Goal: Information Seeking & Learning: Learn about a topic

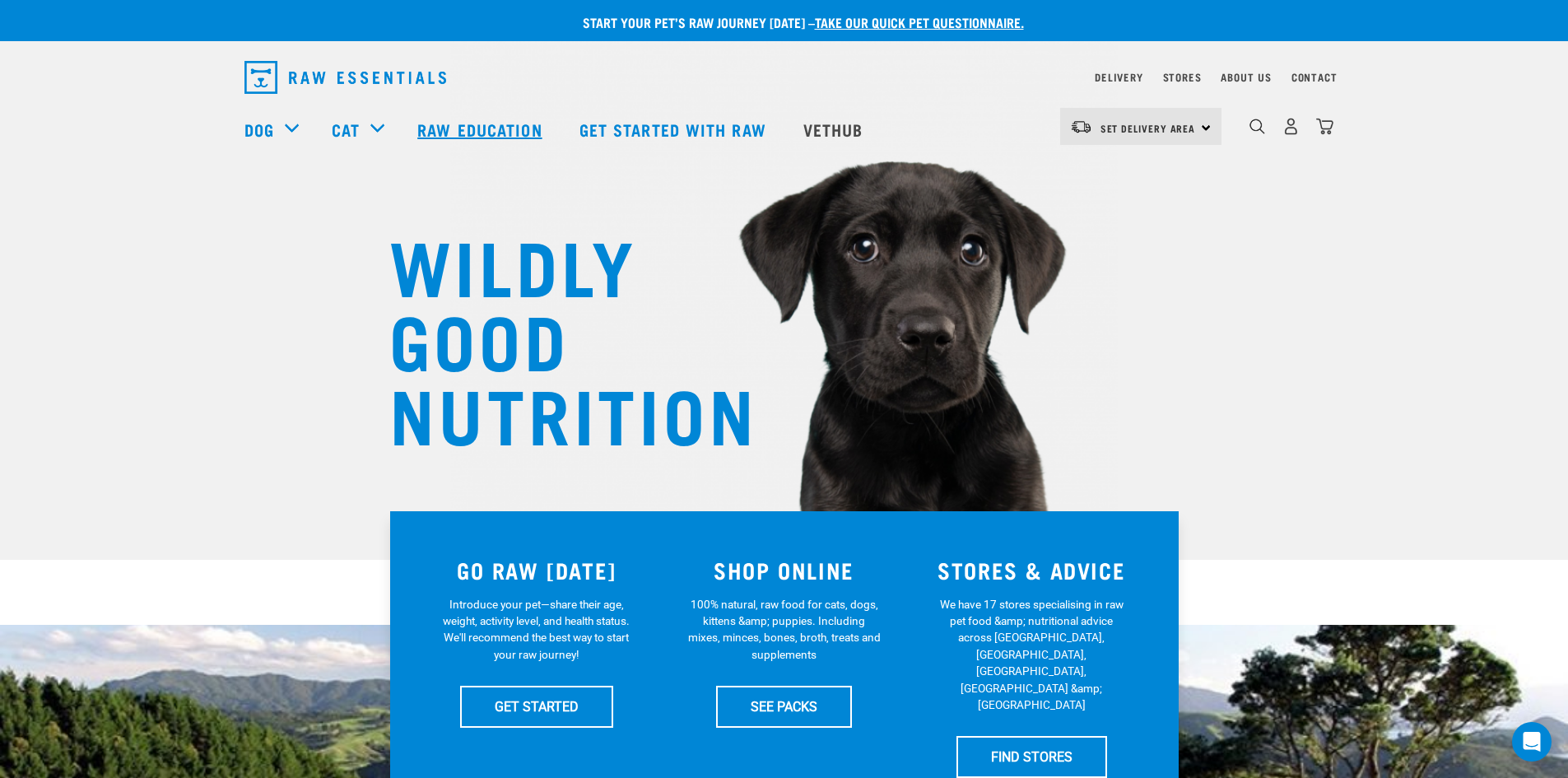
click at [452, 132] on link "Raw Education" at bounding box center [482, 129] width 162 height 66
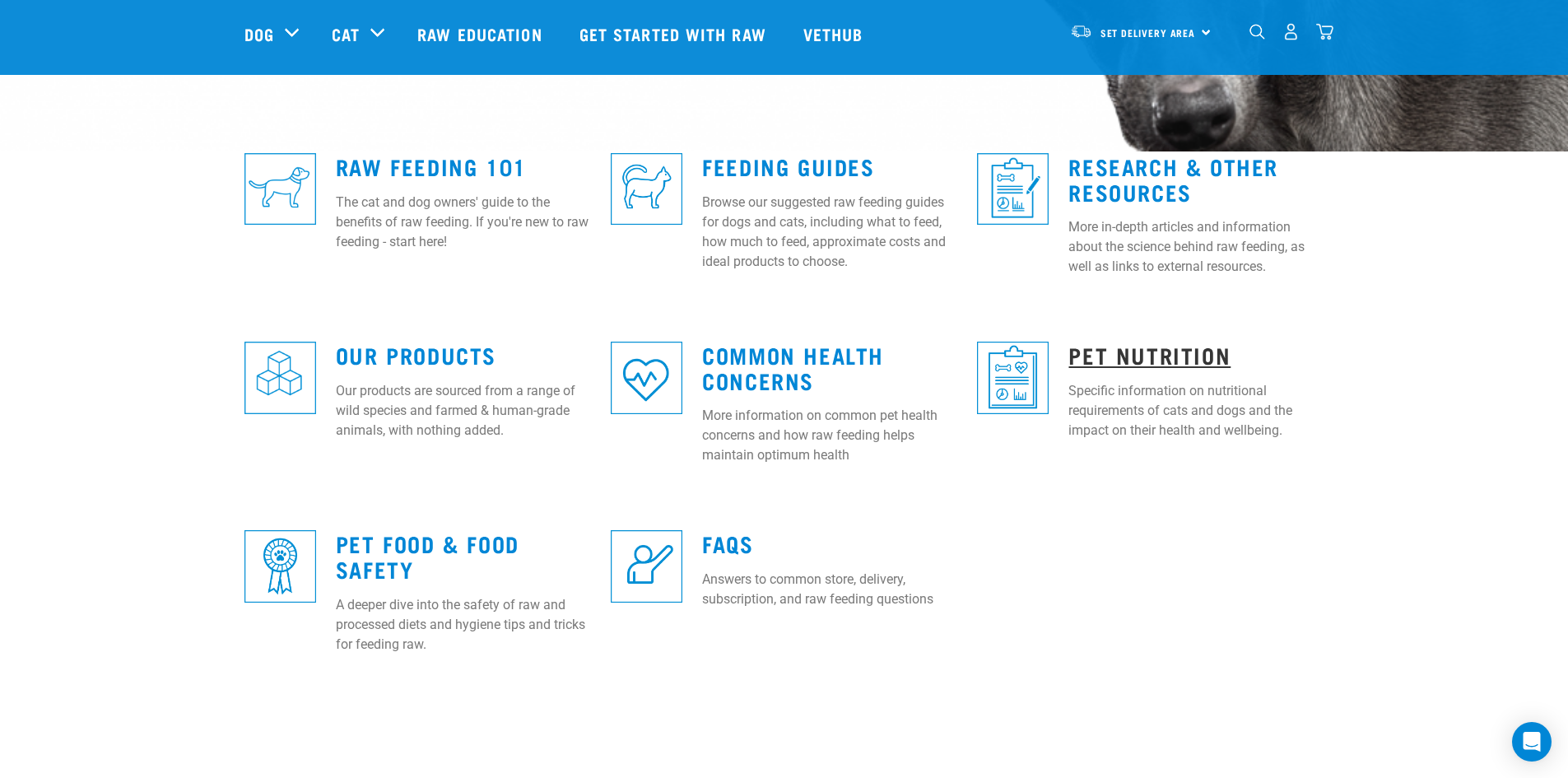
scroll to position [412, 0]
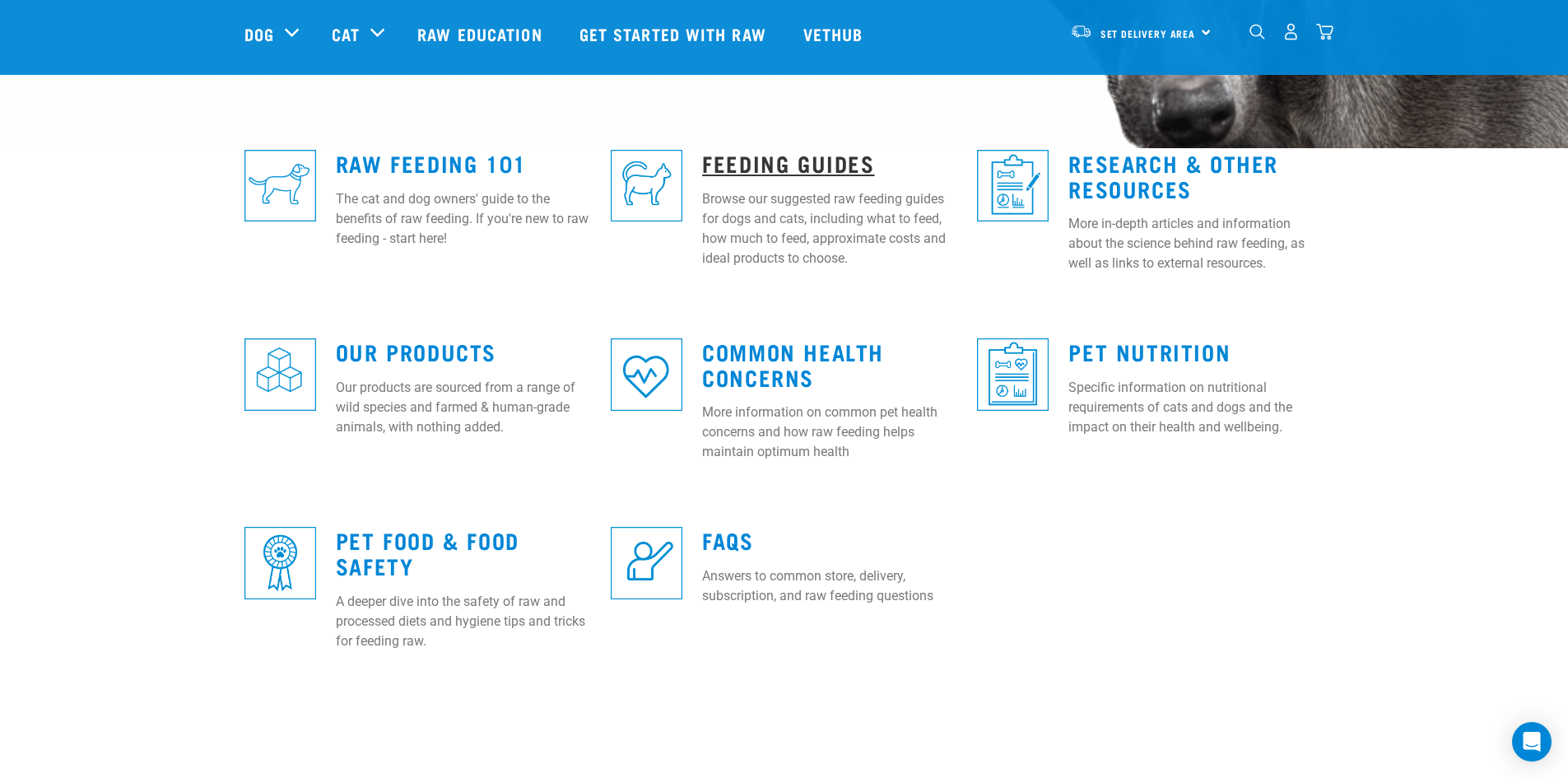
click at [813, 157] on link "Feeding Guides" at bounding box center [788, 163] width 172 height 12
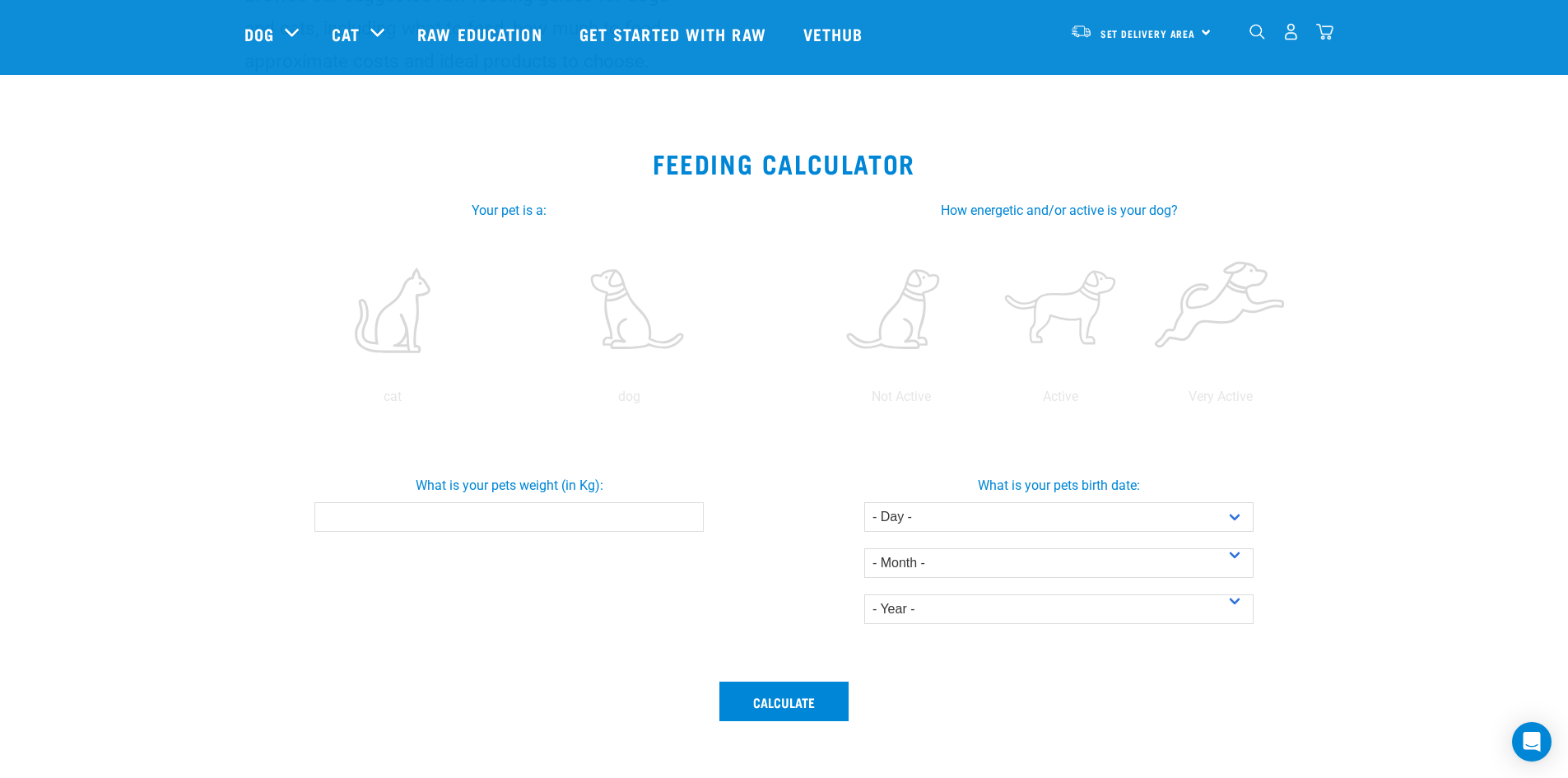
scroll to position [164, 0]
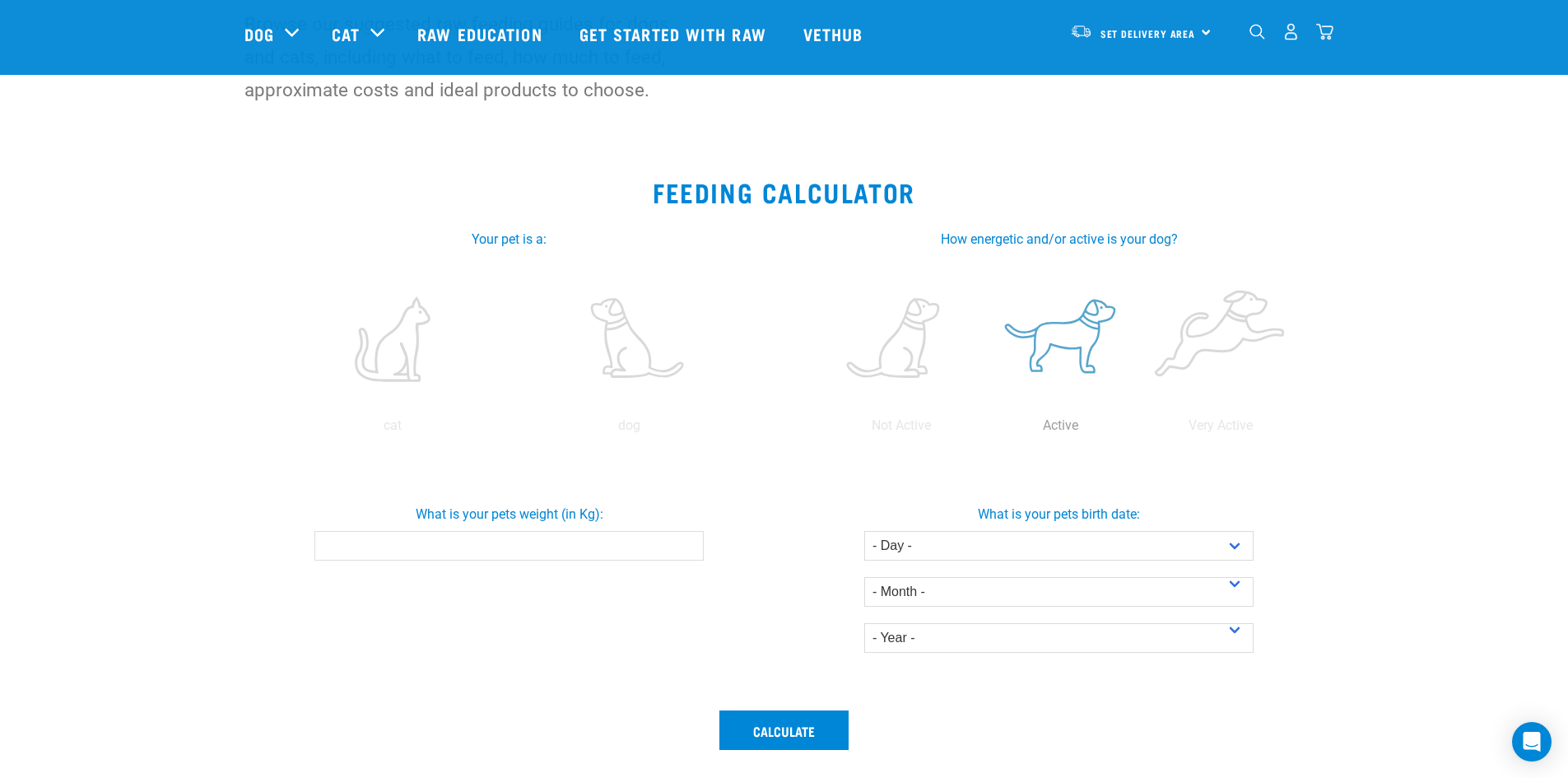
click at [1076, 351] on label at bounding box center [1061, 339] width 153 height 140
click at [981, 429] on input "radio" at bounding box center [981, 429] width 0 height 0
click at [1058, 544] on select "- Day - 1 2 3 4 5 6 7 8 9 10 11 12 13 14 15 16 17 18 19 20 21 22 23 24 25 26 27" at bounding box center [1059, 545] width 389 height 29
select select "1"
click at [864, 531] on select "- Day - 1 2 3 4 5 6 7 8 9 10 11 12 13 14 15 16 17 18 19 20 21 22 23 24 25 26 27" at bounding box center [1059, 545] width 389 height 29
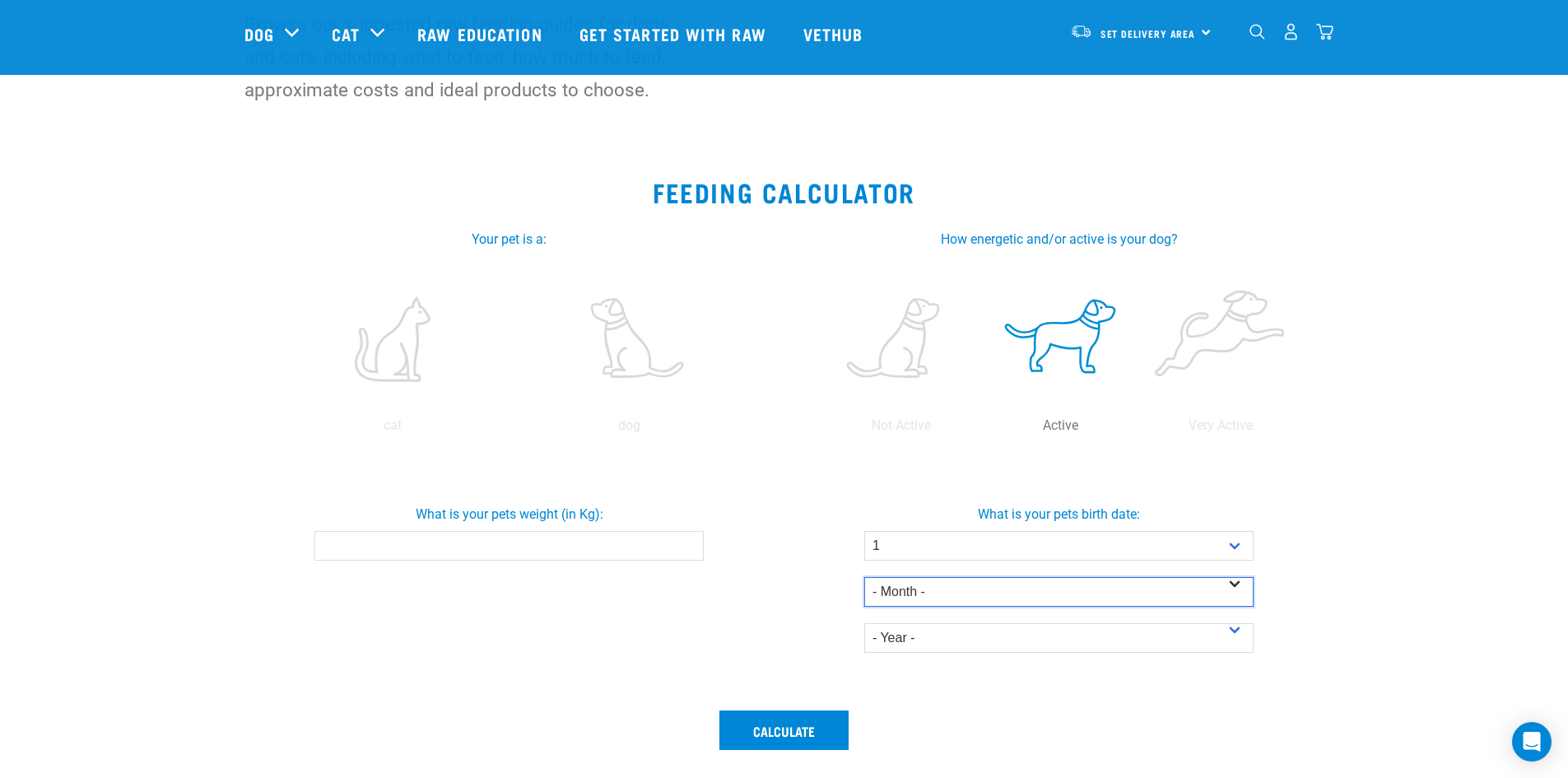
click at [975, 597] on select "- Month - January February March April May June July August September October N…" at bounding box center [1059, 591] width 389 height 29
select select "March"
click at [864, 577] on select "- Month - January February March April May June July August September October N…" at bounding box center [1059, 591] width 389 height 29
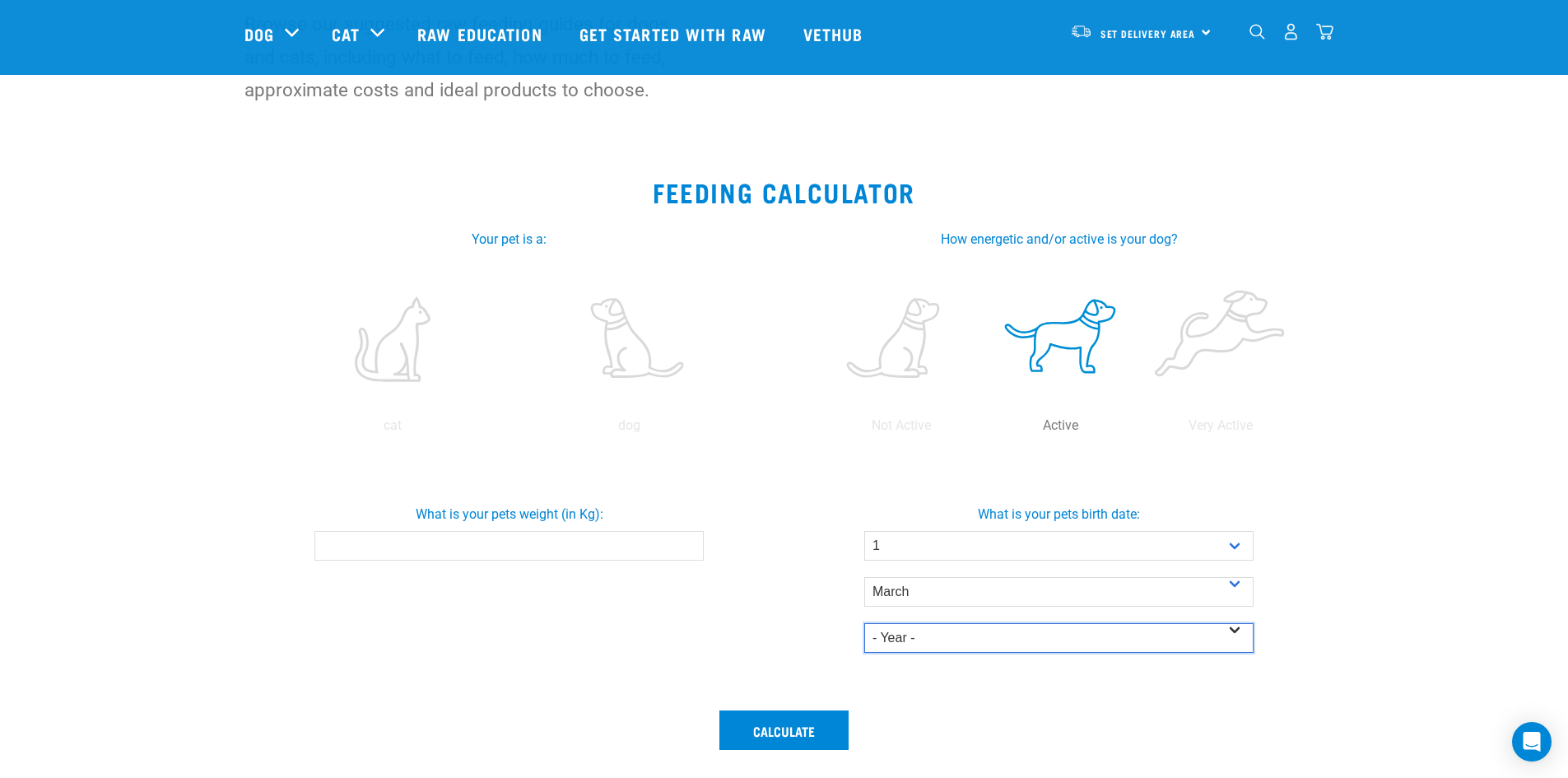
click at [975, 638] on select "- Year - 2025 2024 2023 2022 2021 2020 2019 2018 2017 2016 2015 2014" at bounding box center [1059, 638] width 389 height 29
select select "2021"
click at [864, 623] on select "- Year - 2025 2024 2023 2022 2021 2020 2019 2018 2017 2016 2015 2014" at bounding box center [1059, 638] width 389 height 29
click at [550, 549] on input "What is your pets weight (in Kg):" at bounding box center [509, 545] width 389 height 29
type input "12"
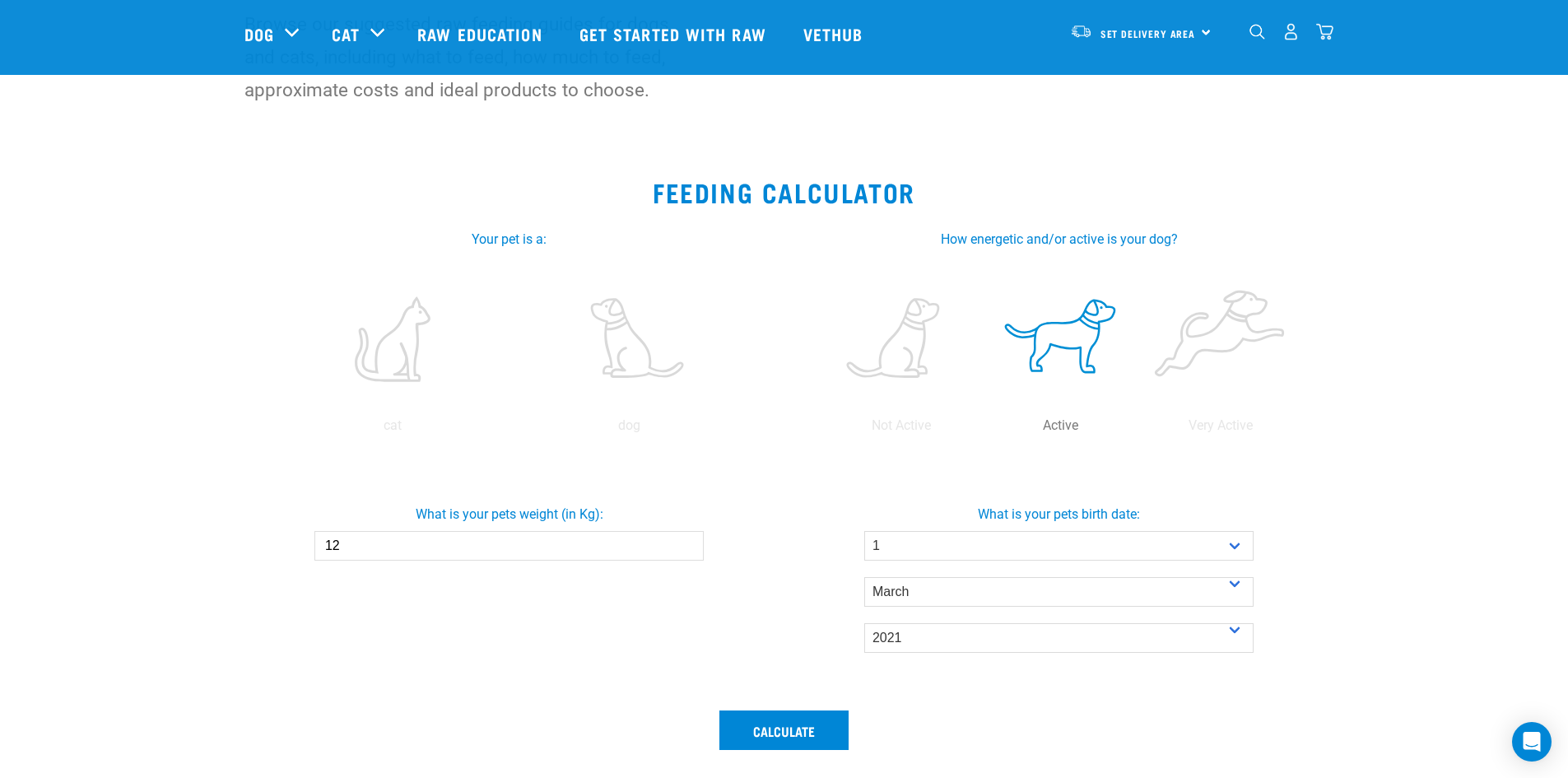
click at [577, 652] on div "What is your pets weight (in Kg): 12" at bounding box center [509, 578] width 550 height 245
click at [799, 722] on button "Calculate" at bounding box center [783, 730] width 129 height 39
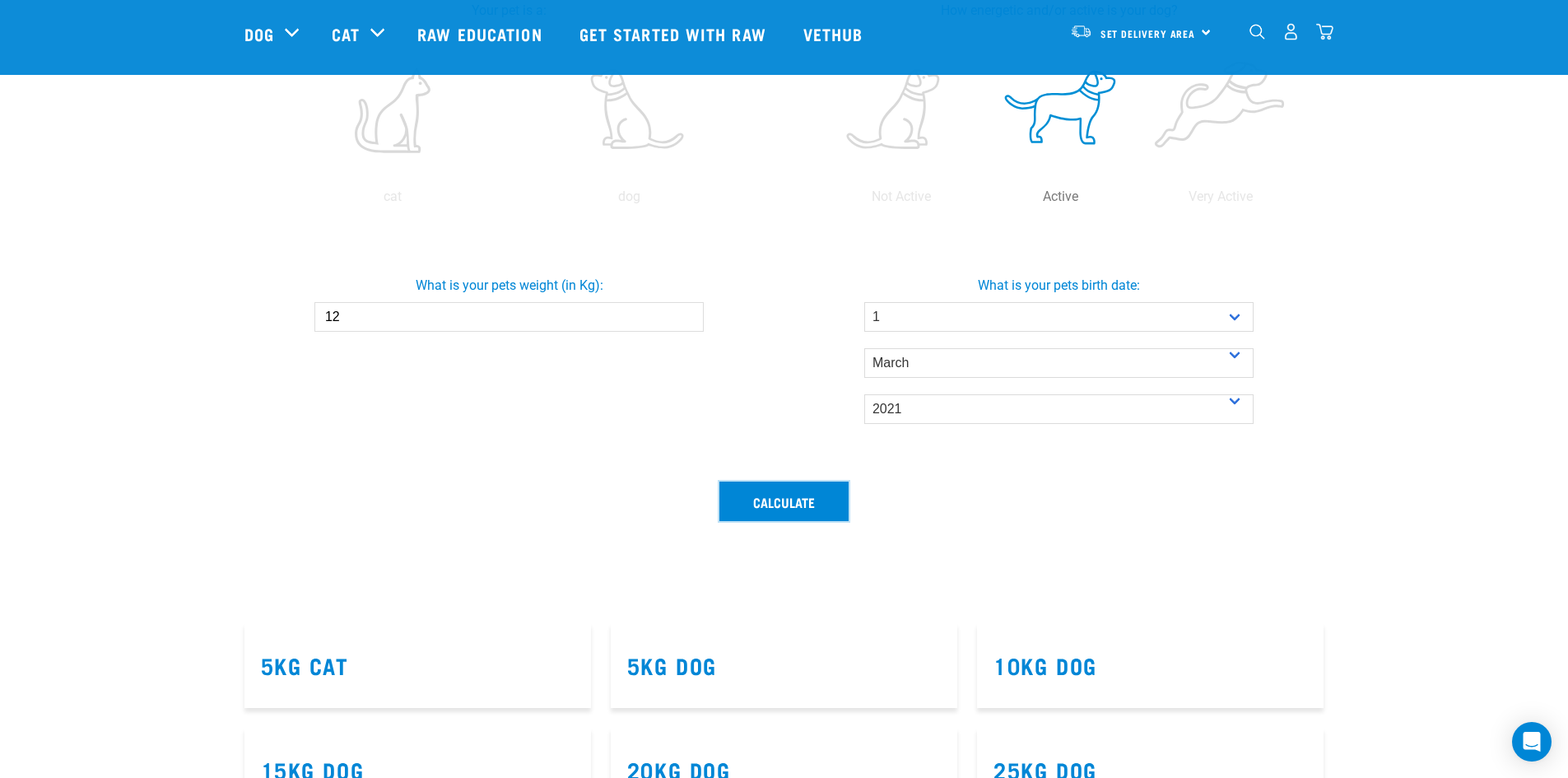
scroll to position [412, 0]
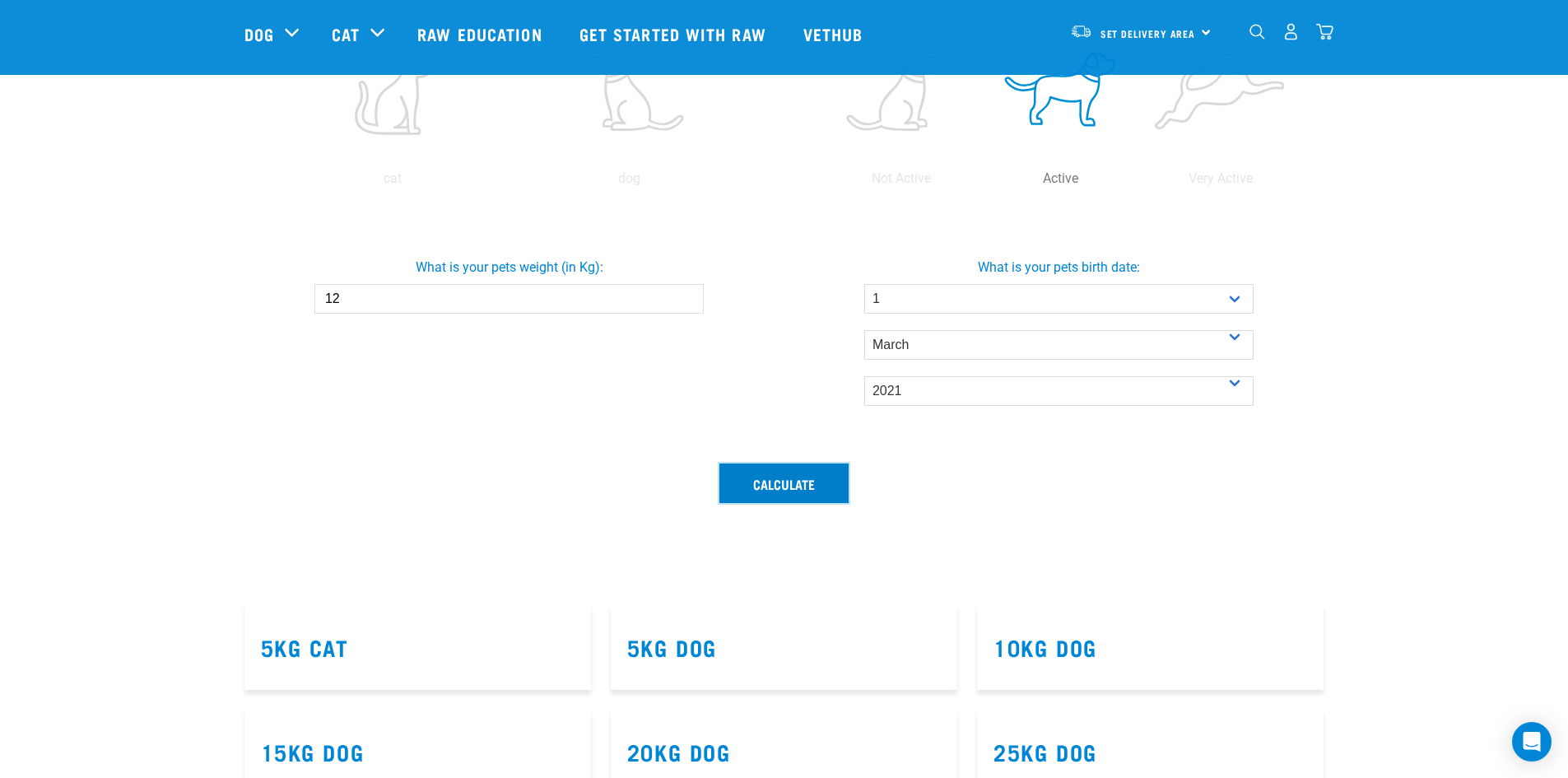
click at [782, 484] on button "Calculate" at bounding box center [783, 483] width 129 height 39
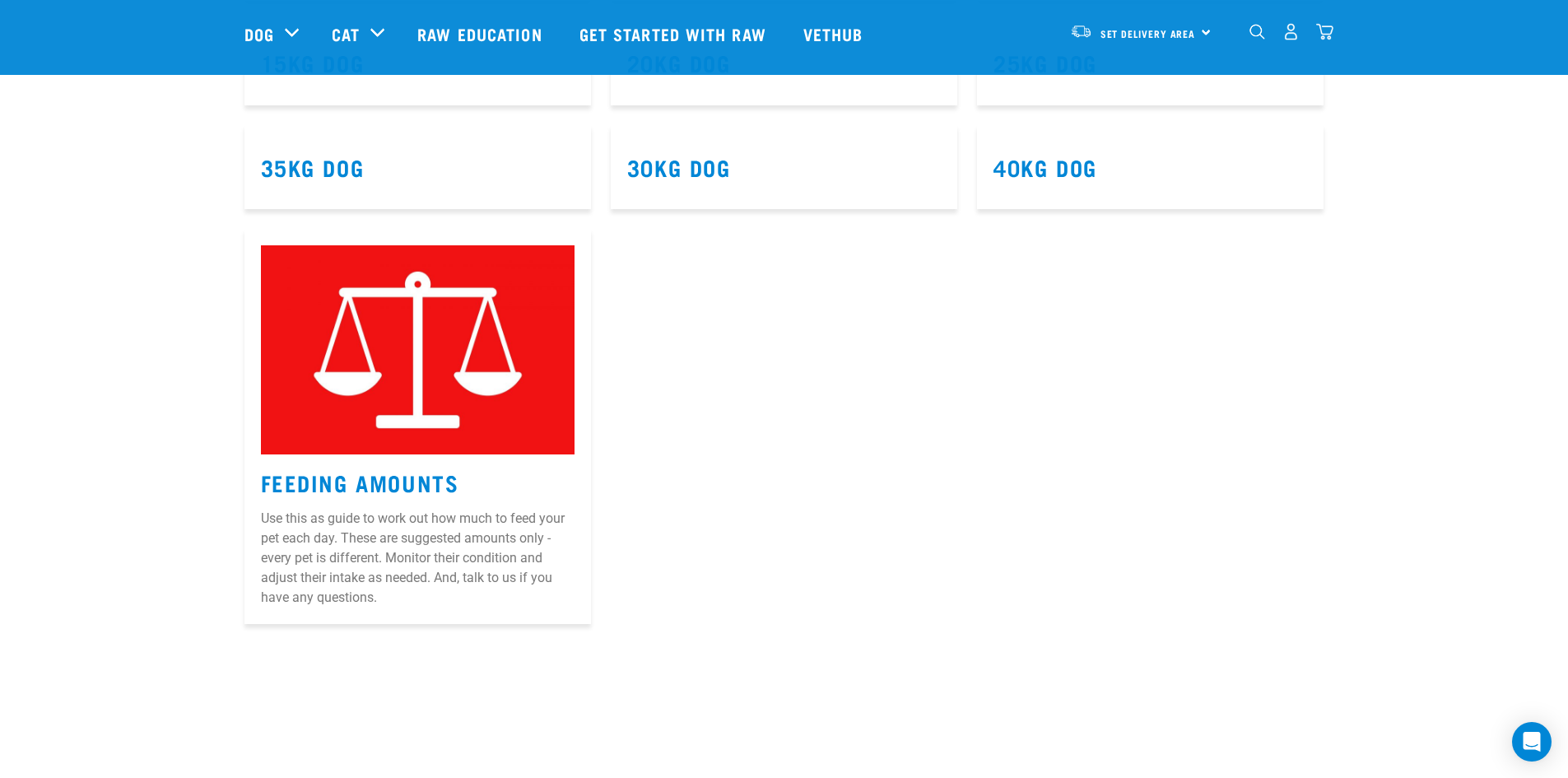
scroll to position [1235, 0]
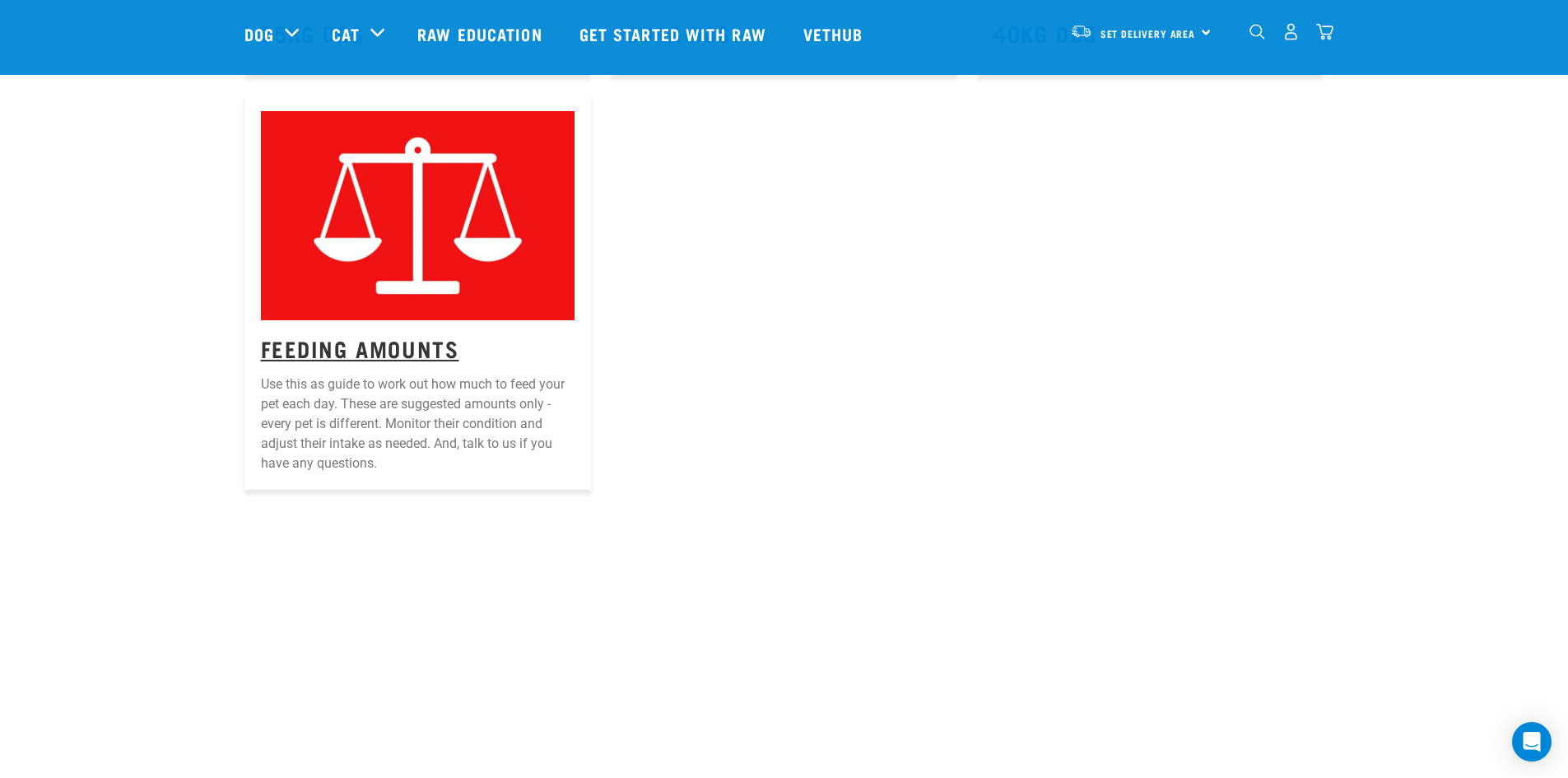
click at [436, 354] on link "Feeding Amounts" at bounding box center [360, 348] width 198 height 12
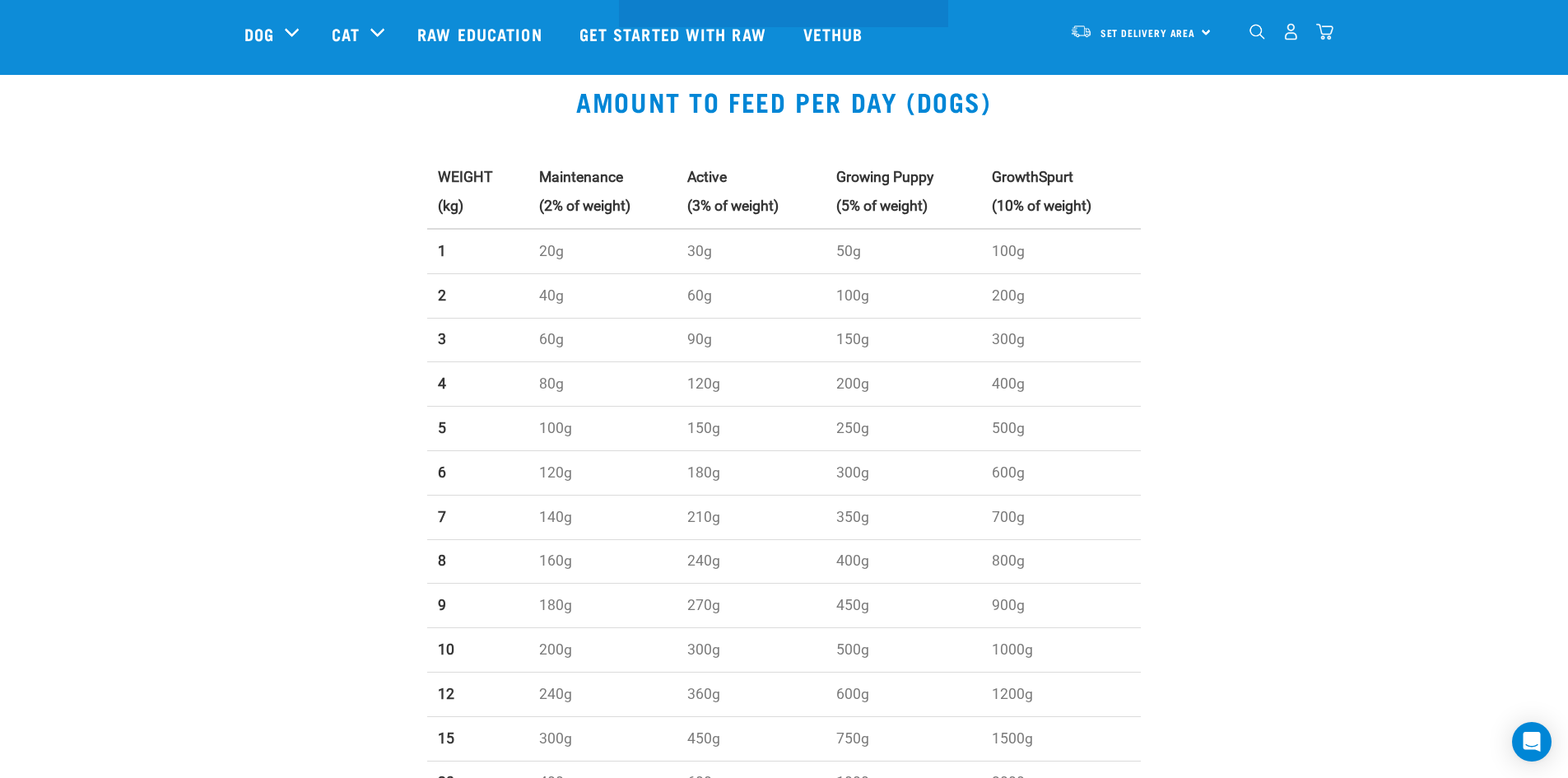
scroll to position [576, 0]
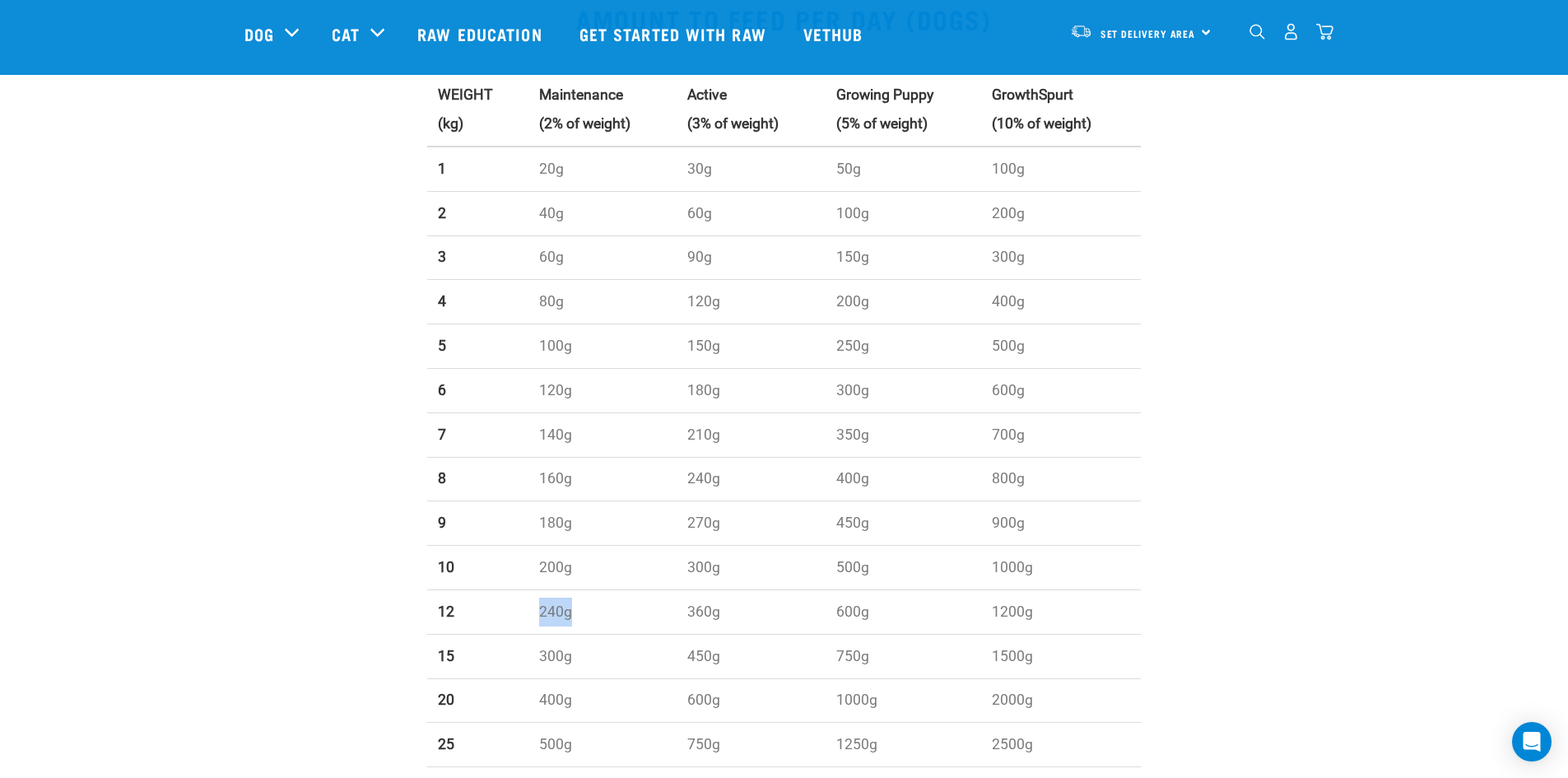
drag, startPoint x: 538, startPoint y: 619, endPoint x: 574, endPoint y: 618, distance: 36.0
click at [574, 618] on td "240g" at bounding box center [603, 612] width 148 height 44
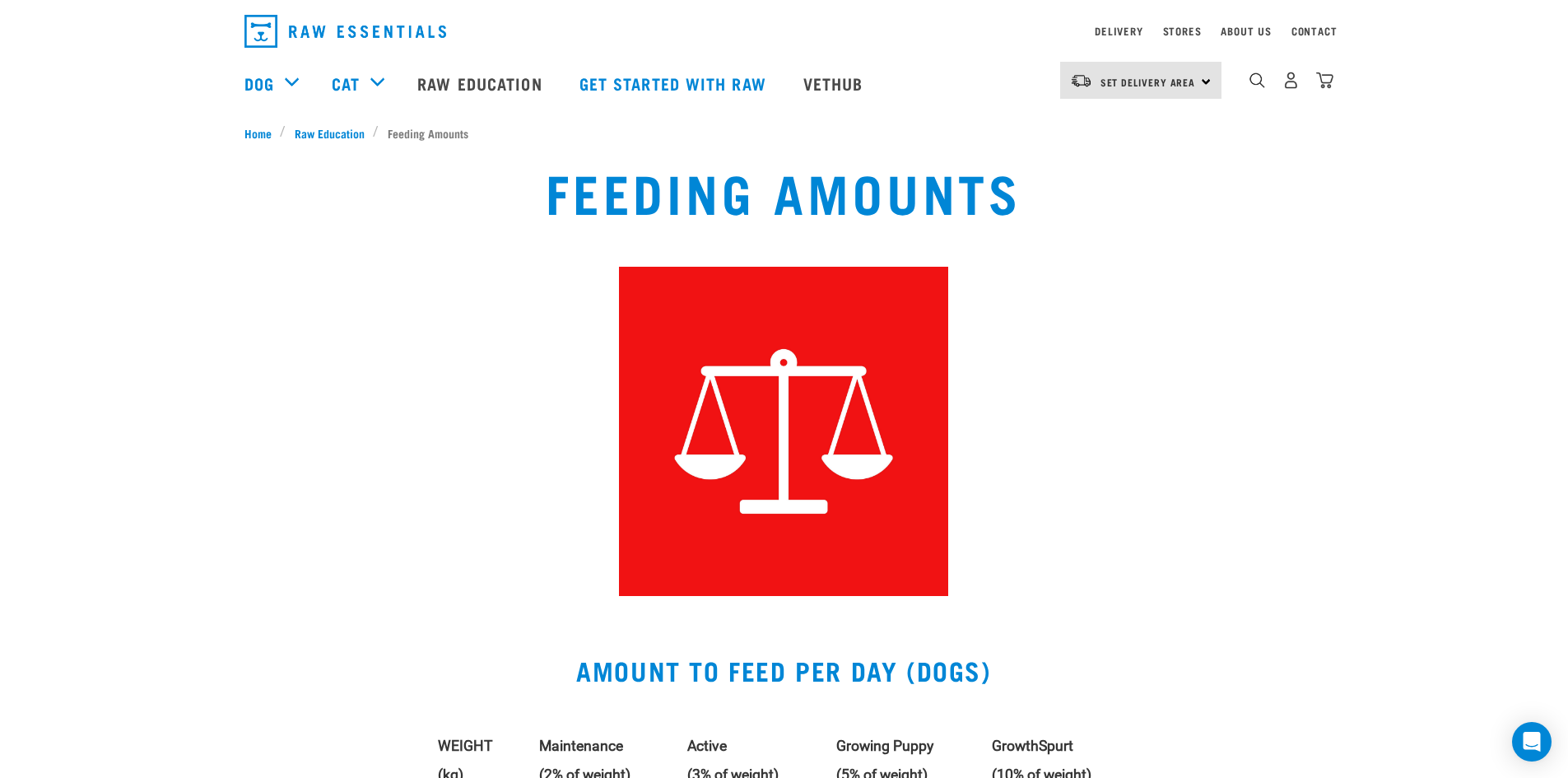
scroll to position [0, 0]
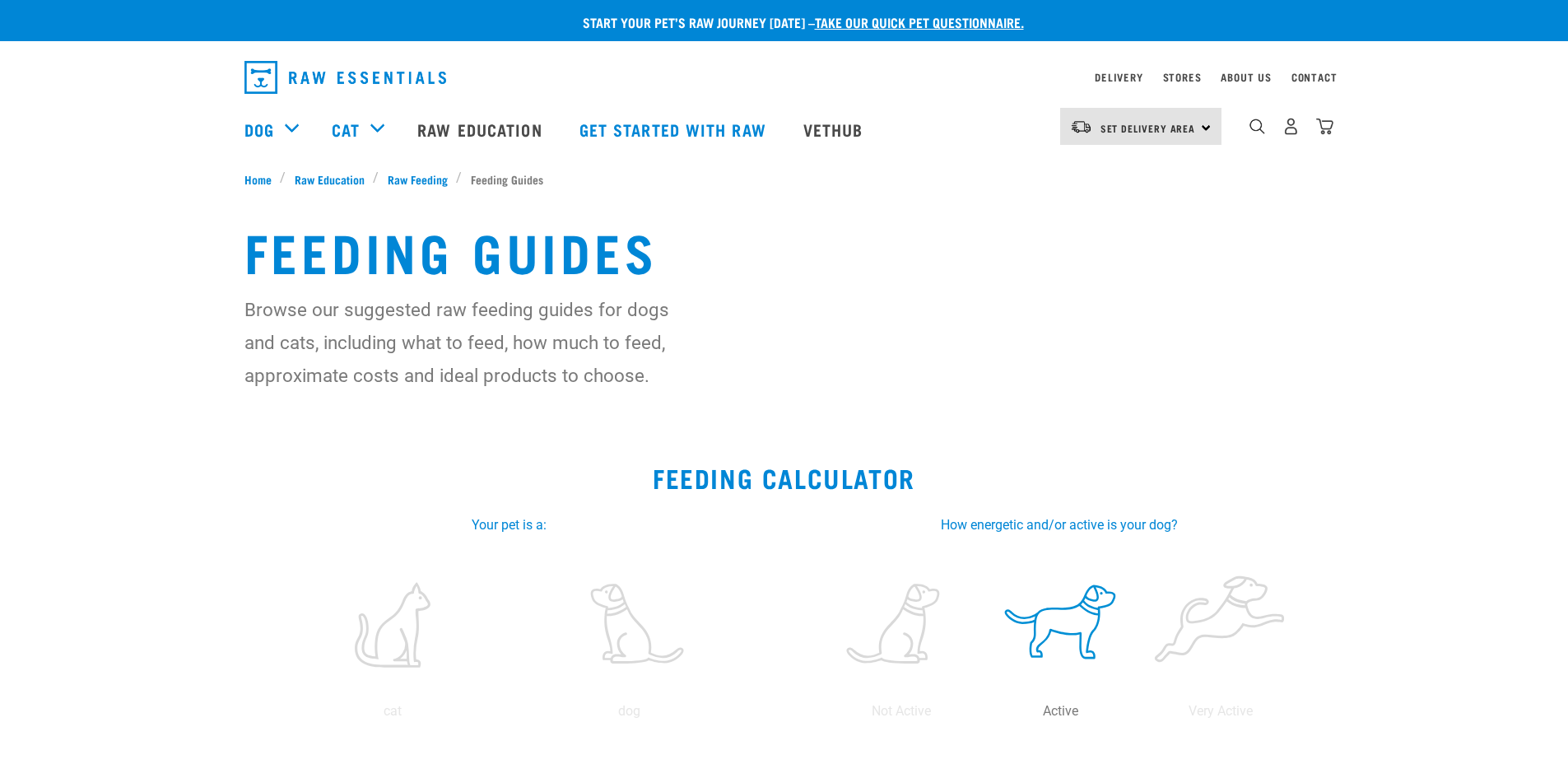
select select "1"
select select "March"
select select "2021"
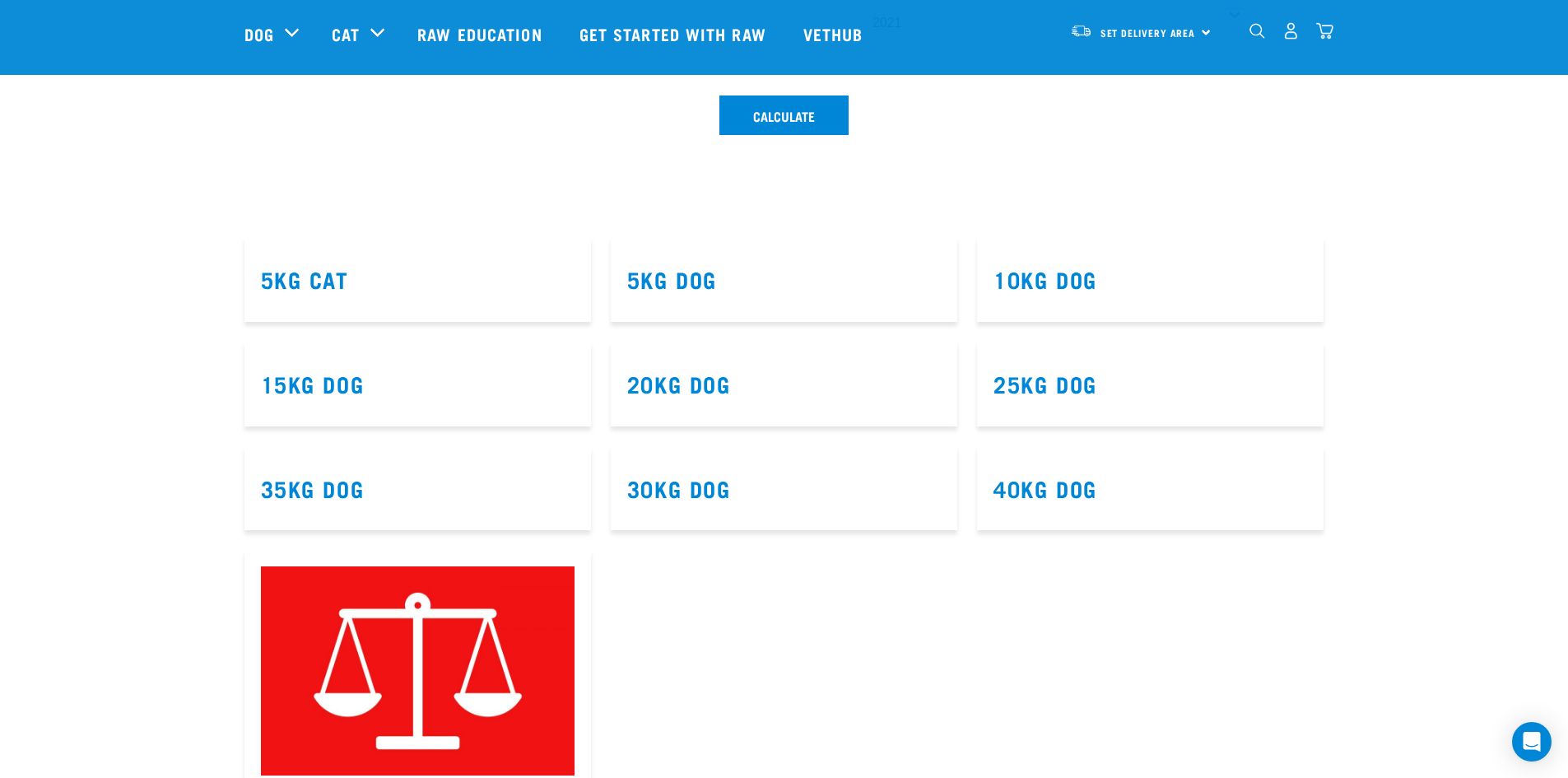
scroll to position [285, 0]
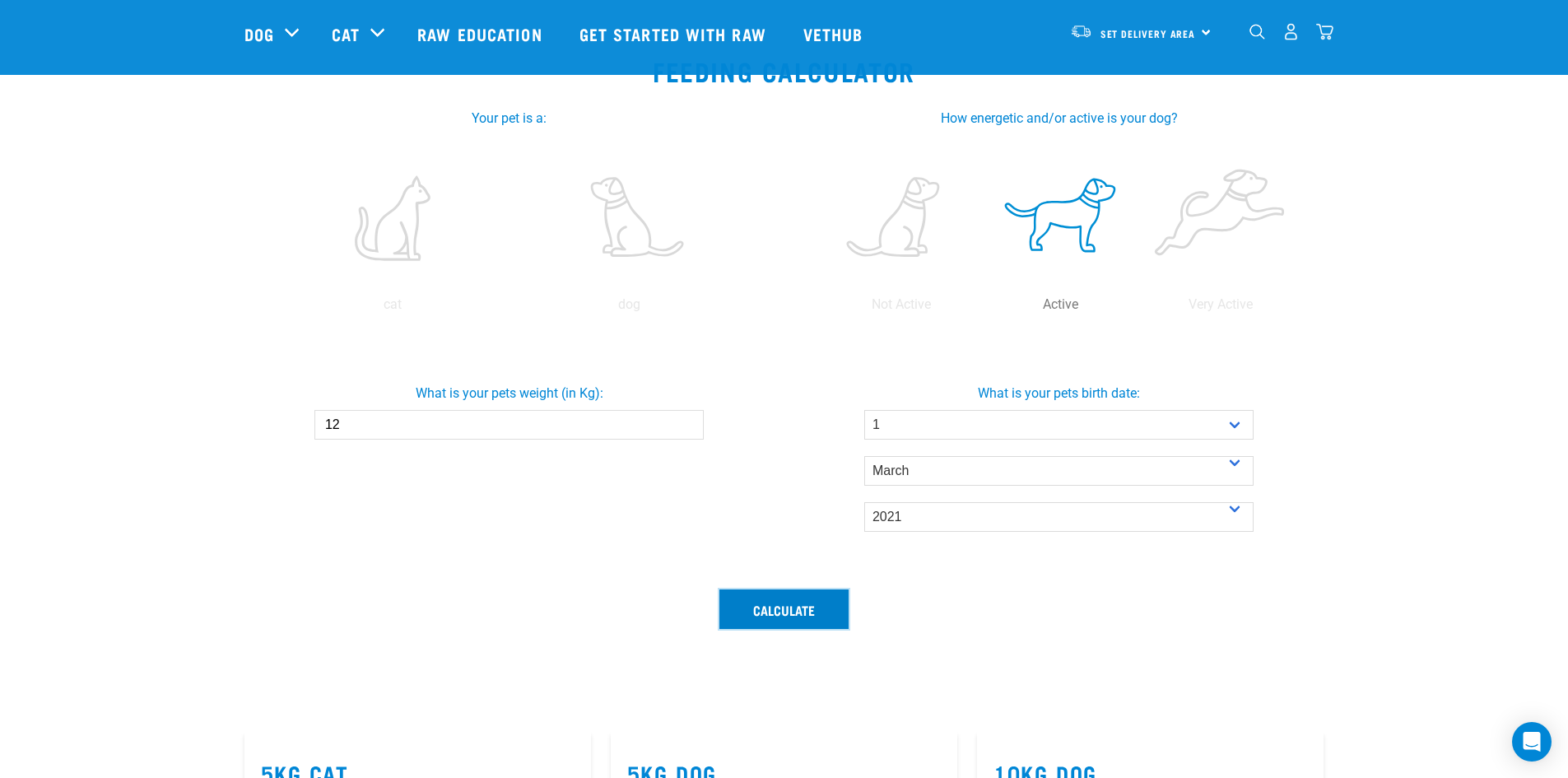
click at [754, 609] on button "Calculate" at bounding box center [783, 609] width 129 height 39
click at [763, 609] on button "Calculate" at bounding box center [783, 609] width 129 height 39
click at [1236, 210] on label at bounding box center [1220, 218] width 153 height 140
click at [1141, 309] on input "radio" at bounding box center [1141, 309] width 0 height 0
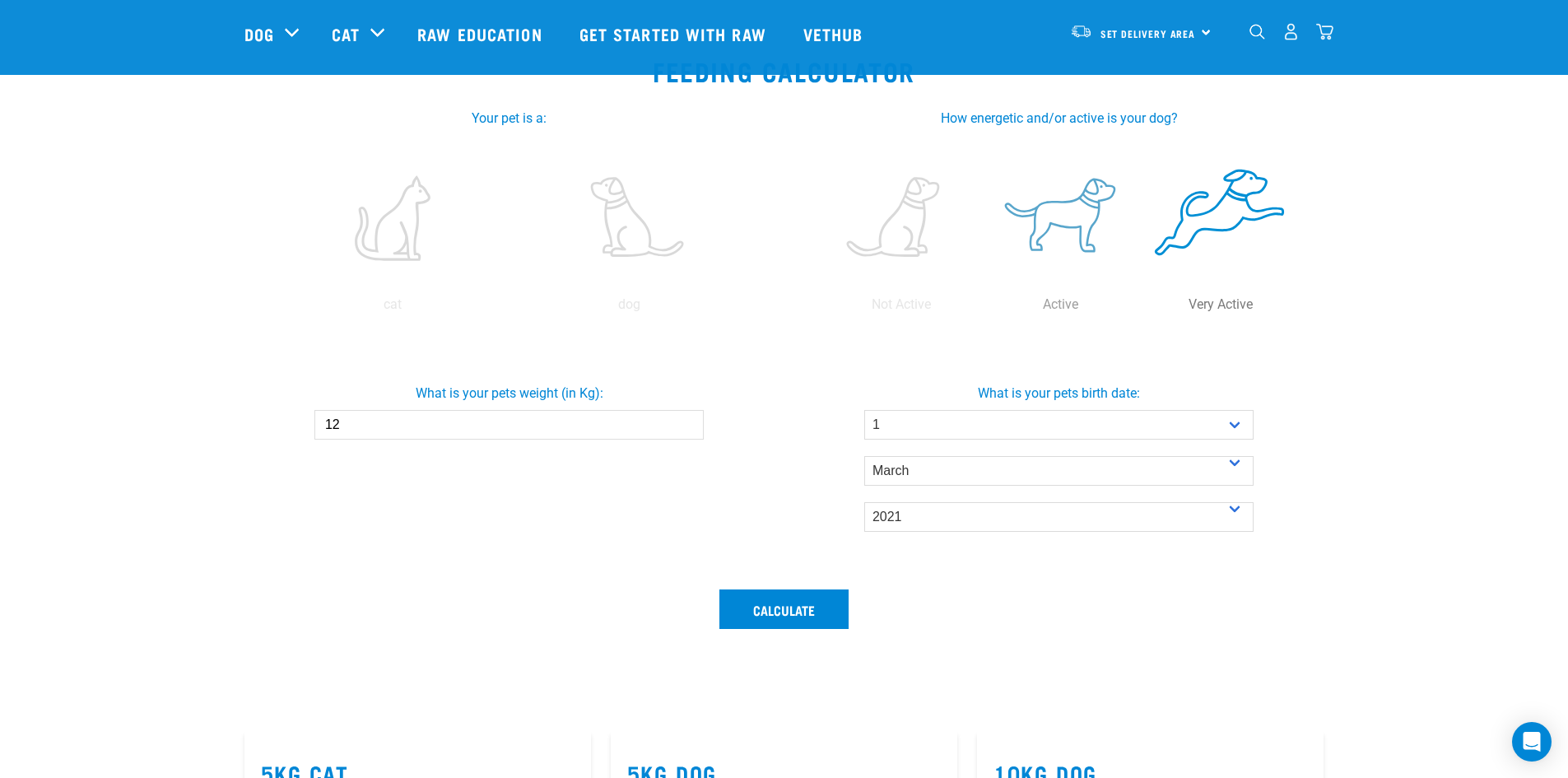
click at [1060, 210] on label at bounding box center [1061, 218] width 153 height 140
click at [981, 309] on input "radio" at bounding box center [981, 309] width 0 height 0
click at [460, 420] on input "12" at bounding box center [509, 424] width 389 height 29
click at [691, 428] on input "11.9" at bounding box center [509, 424] width 389 height 29
type input "12"
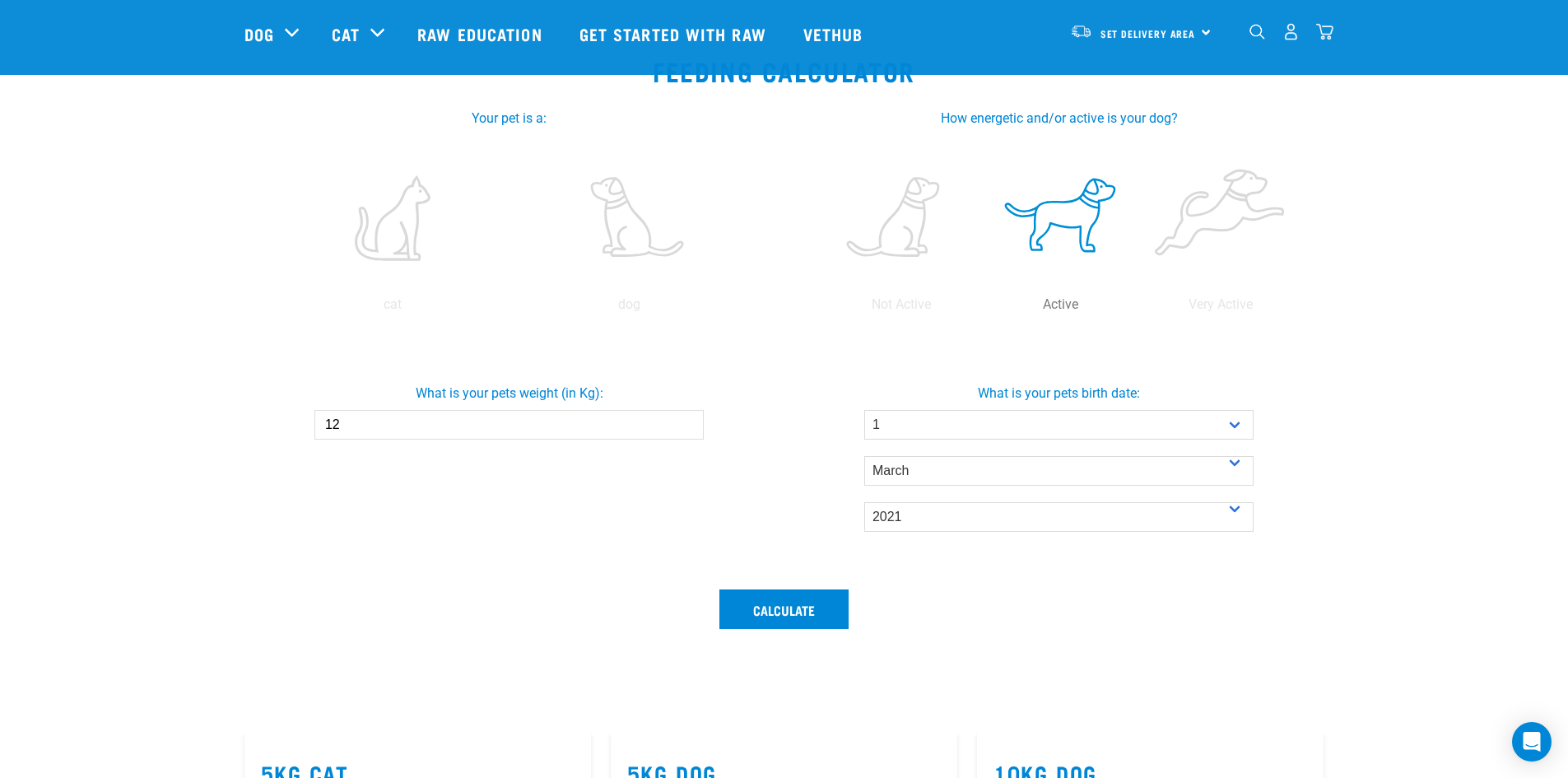
click at [687, 419] on input "12" at bounding box center [509, 424] width 389 height 29
click at [772, 614] on button "Calculate" at bounding box center [783, 609] width 129 height 39
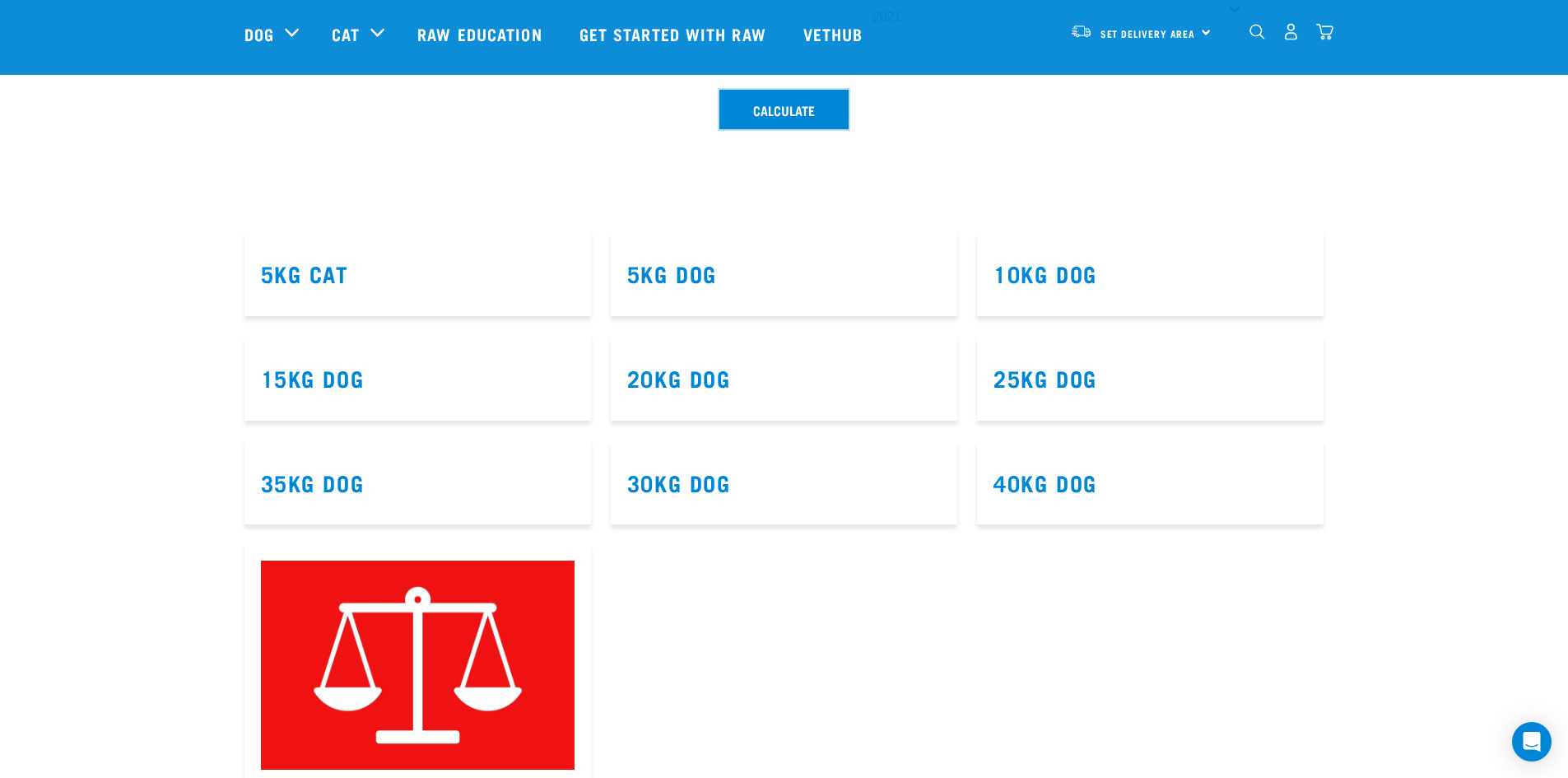
scroll to position [823, 0]
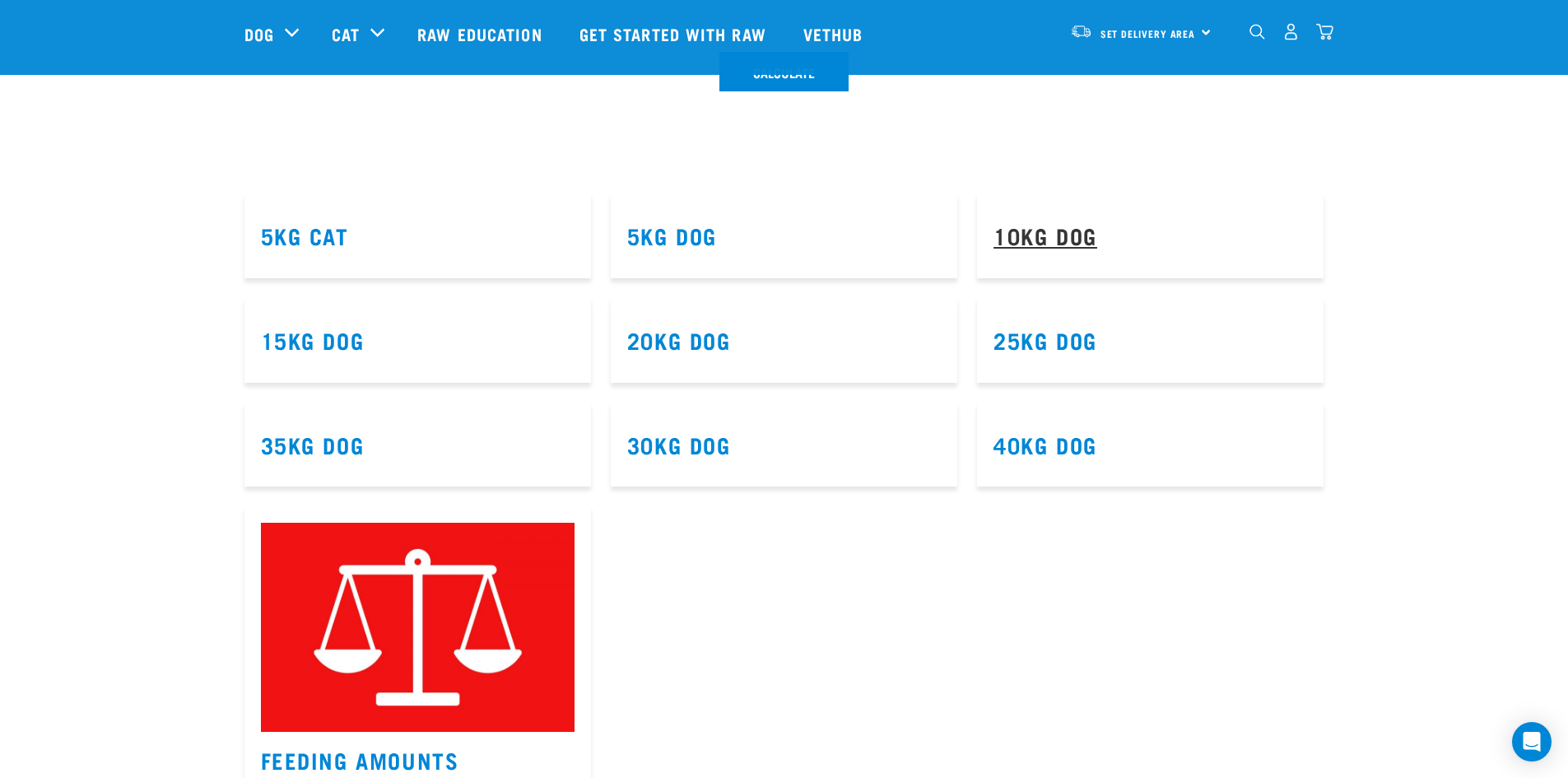
click at [1023, 229] on link "10kg Dog" at bounding box center [1045, 235] width 104 height 12
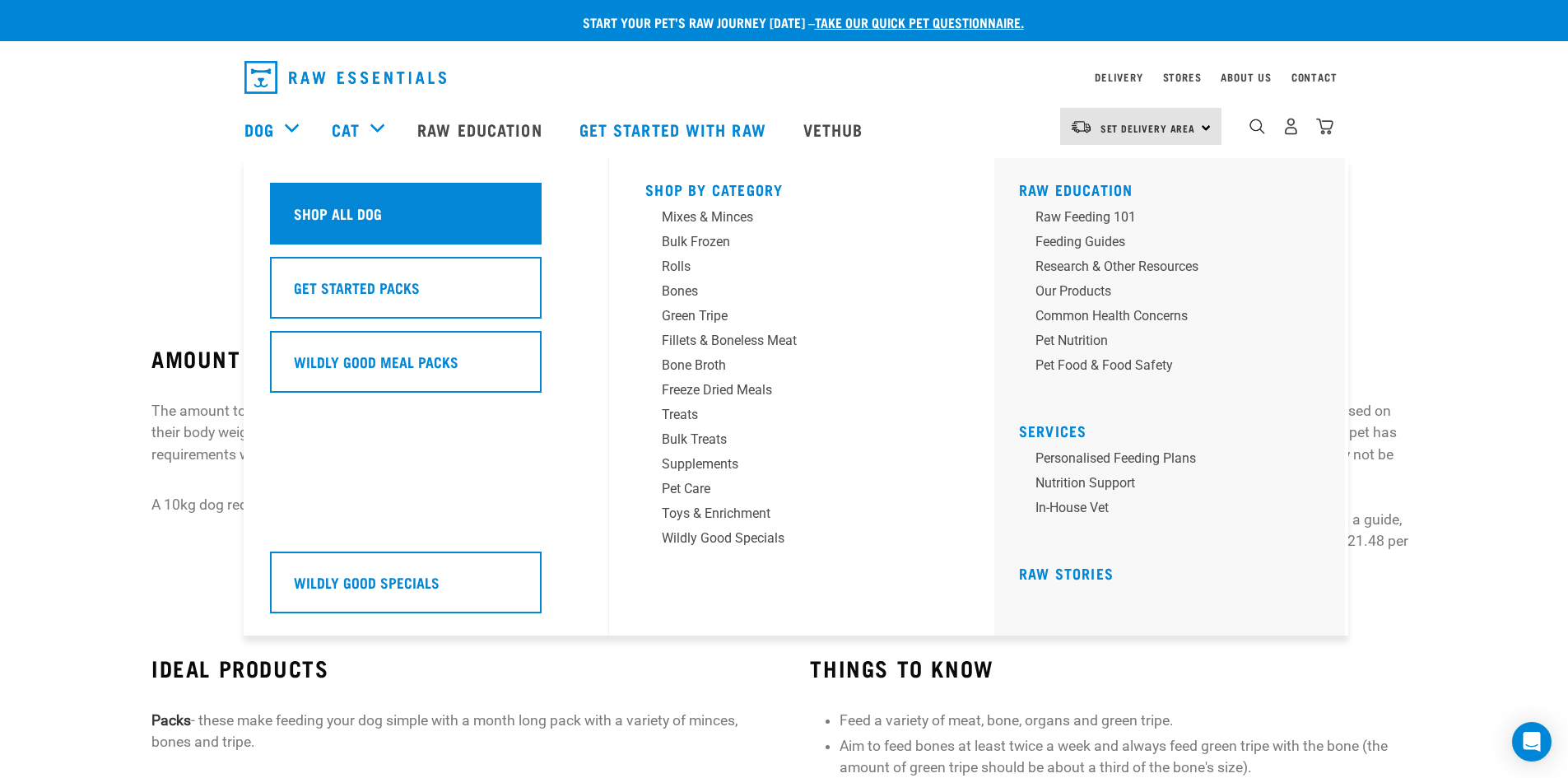
click at [328, 213] on h5 "Shop All Dog" at bounding box center [338, 213] width 88 height 21
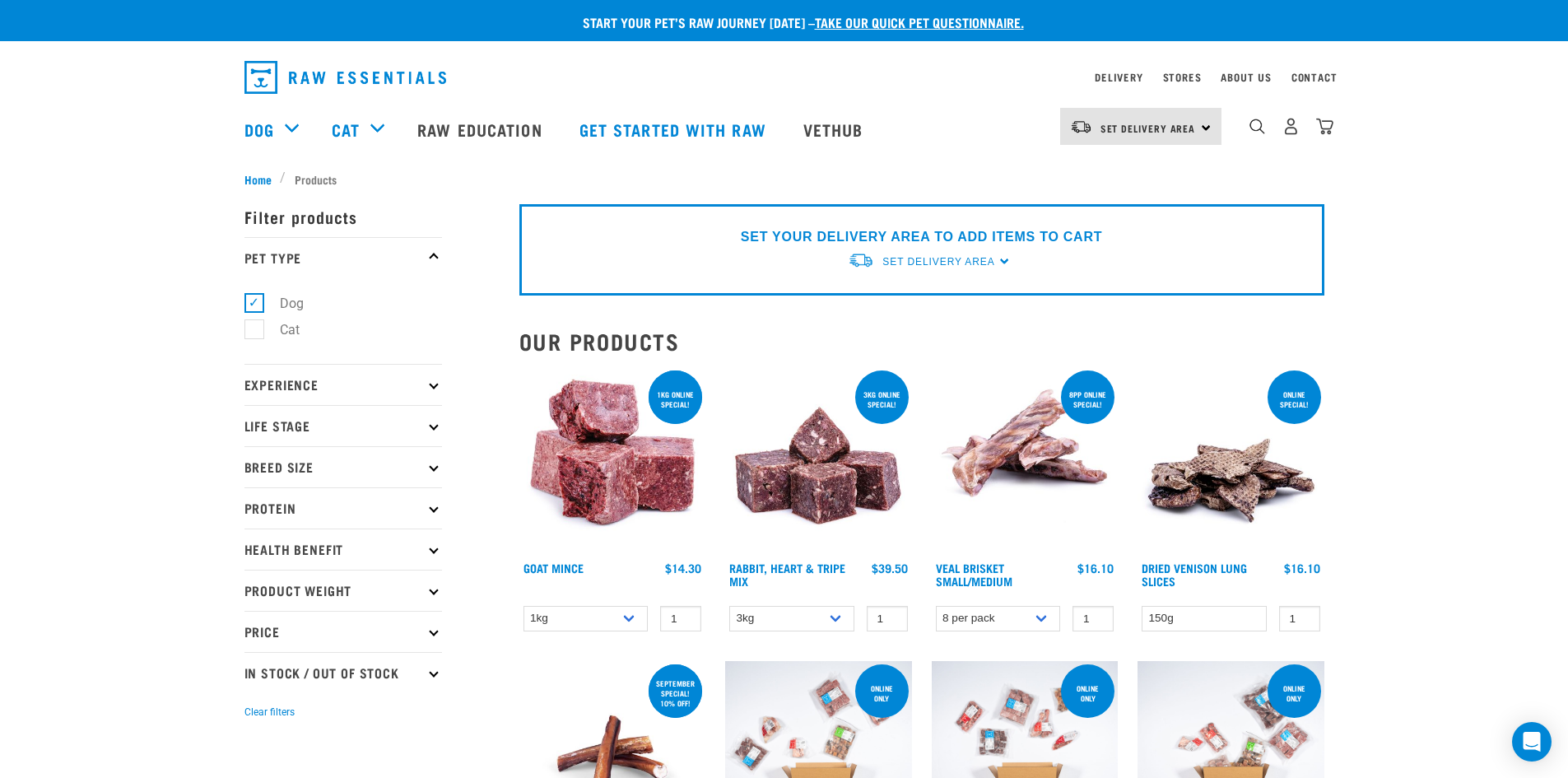
click at [584, 466] on img at bounding box center [612, 461] width 187 height 187
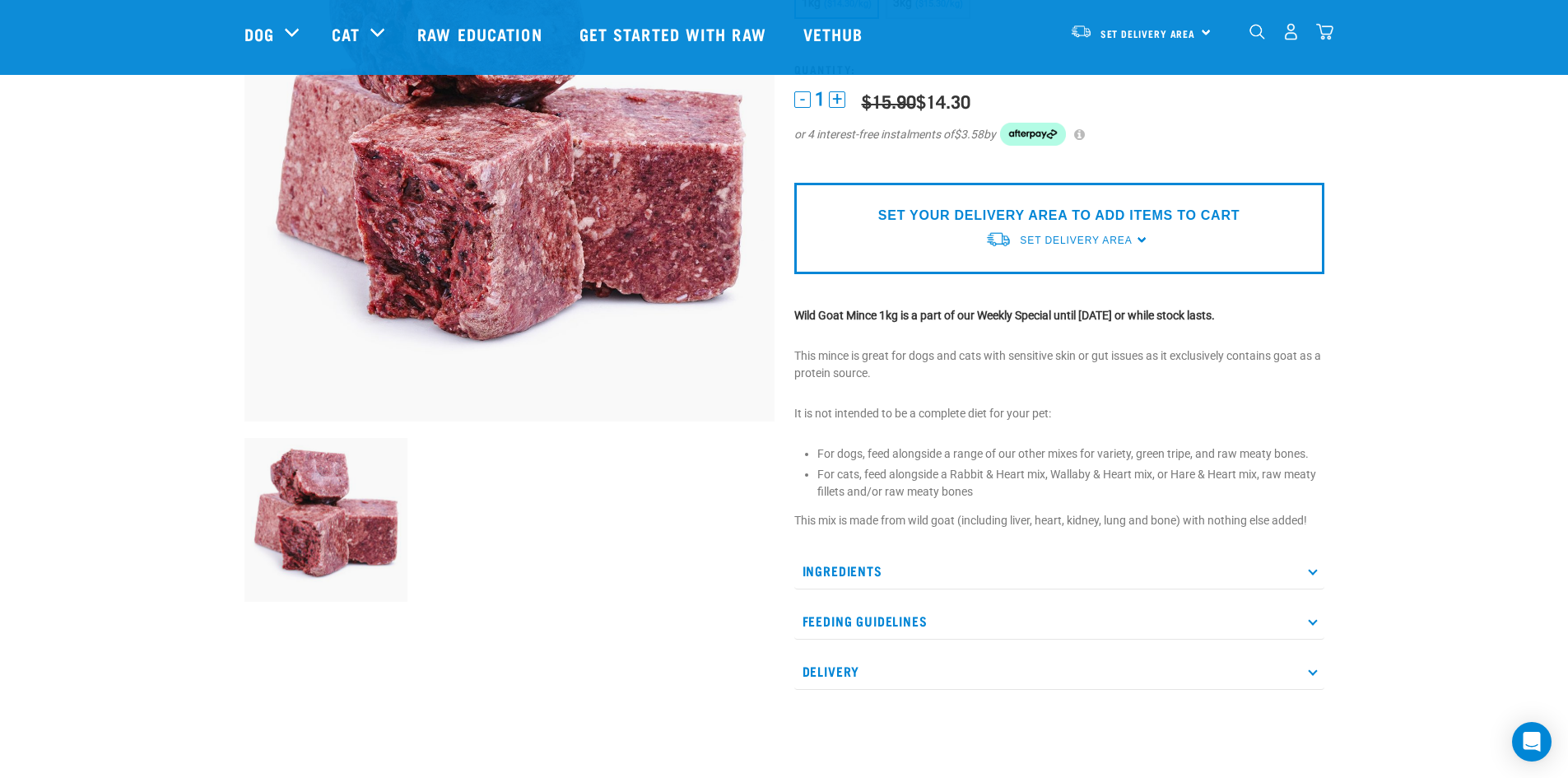
scroll to position [247, 0]
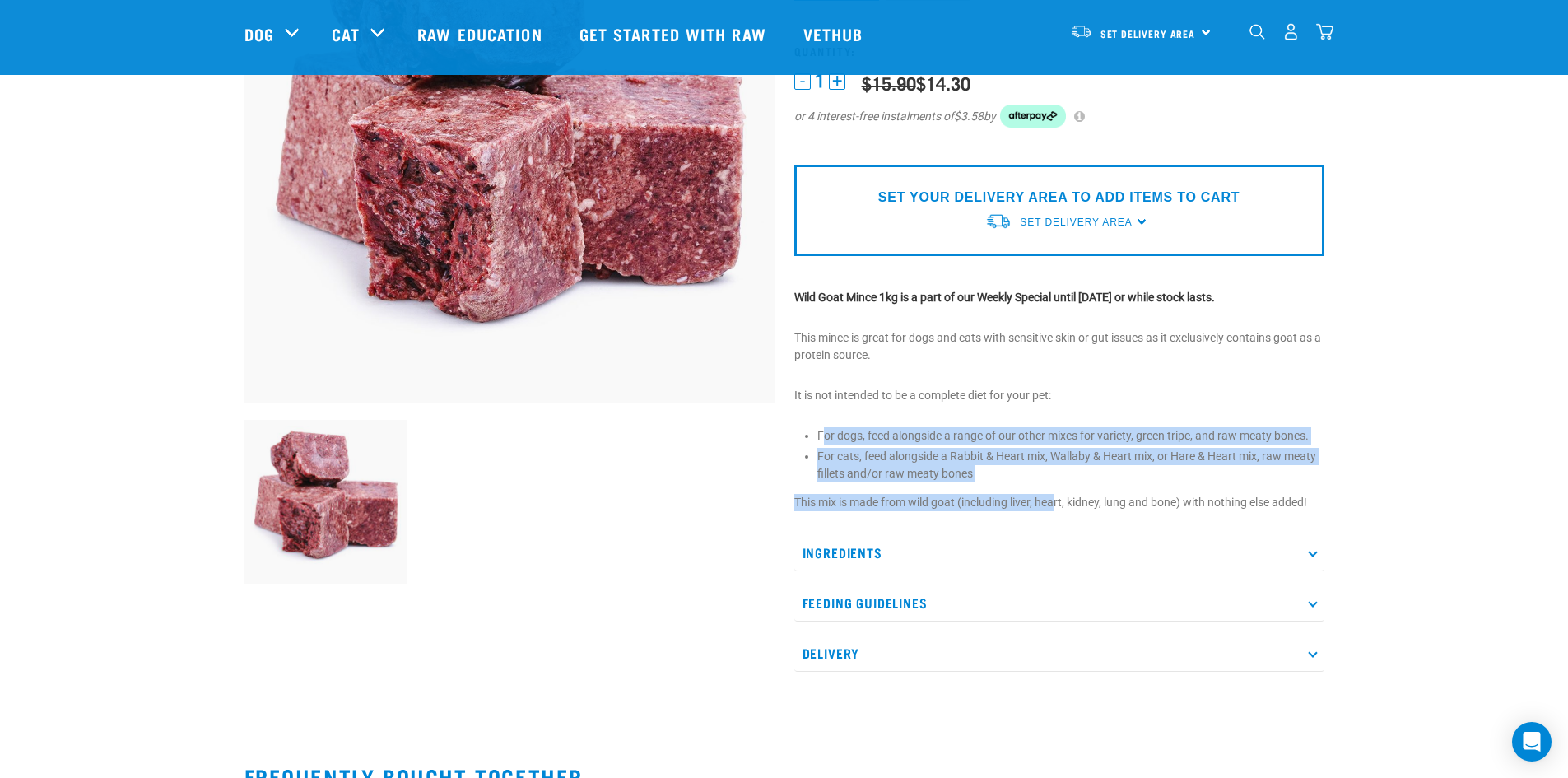
drag, startPoint x: 827, startPoint y: 443, endPoint x: 1063, endPoint y: 506, distance: 244.3
click at [1062, 491] on div "Goat Mince" at bounding box center [1060, 272] width 550 height 844
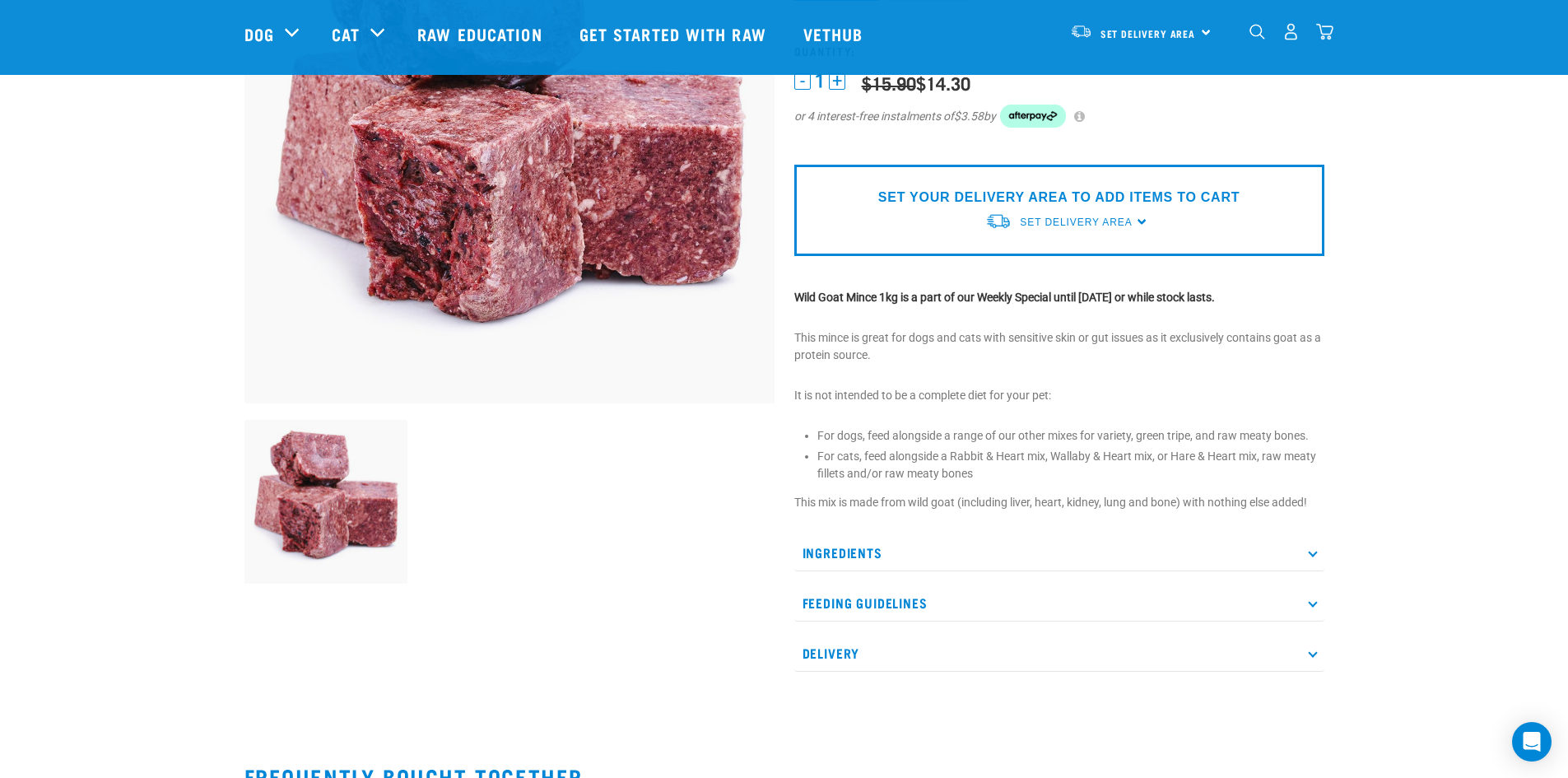
click at [1060, 512] on div "Goat Mince" at bounding box center [1060, 272] width 550 height 844
click at [991, 595] on p "Feeding Guidelines" at bounding box center [1060, 604] width 530 height 37
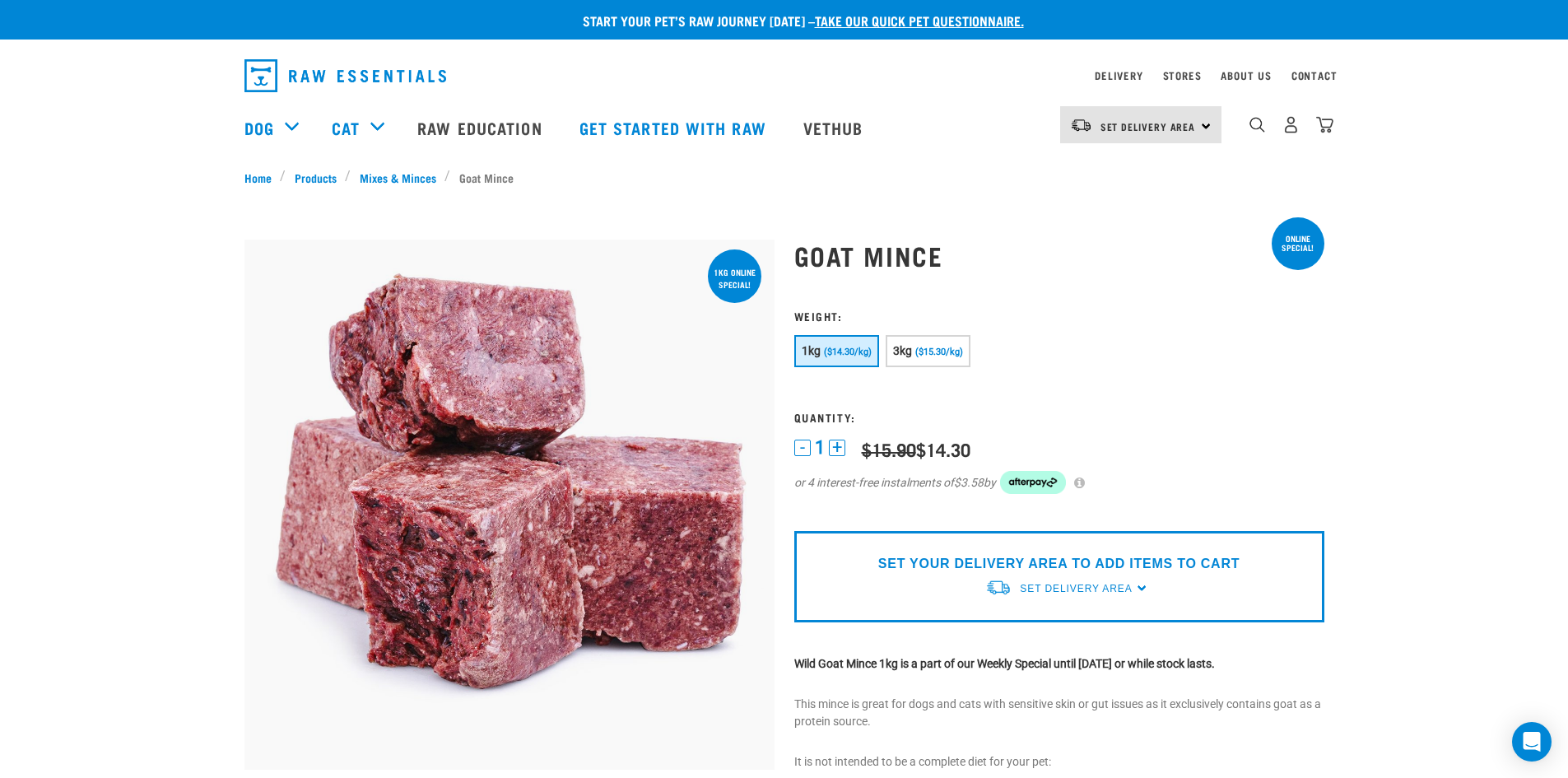
scroll to position [0, 0]
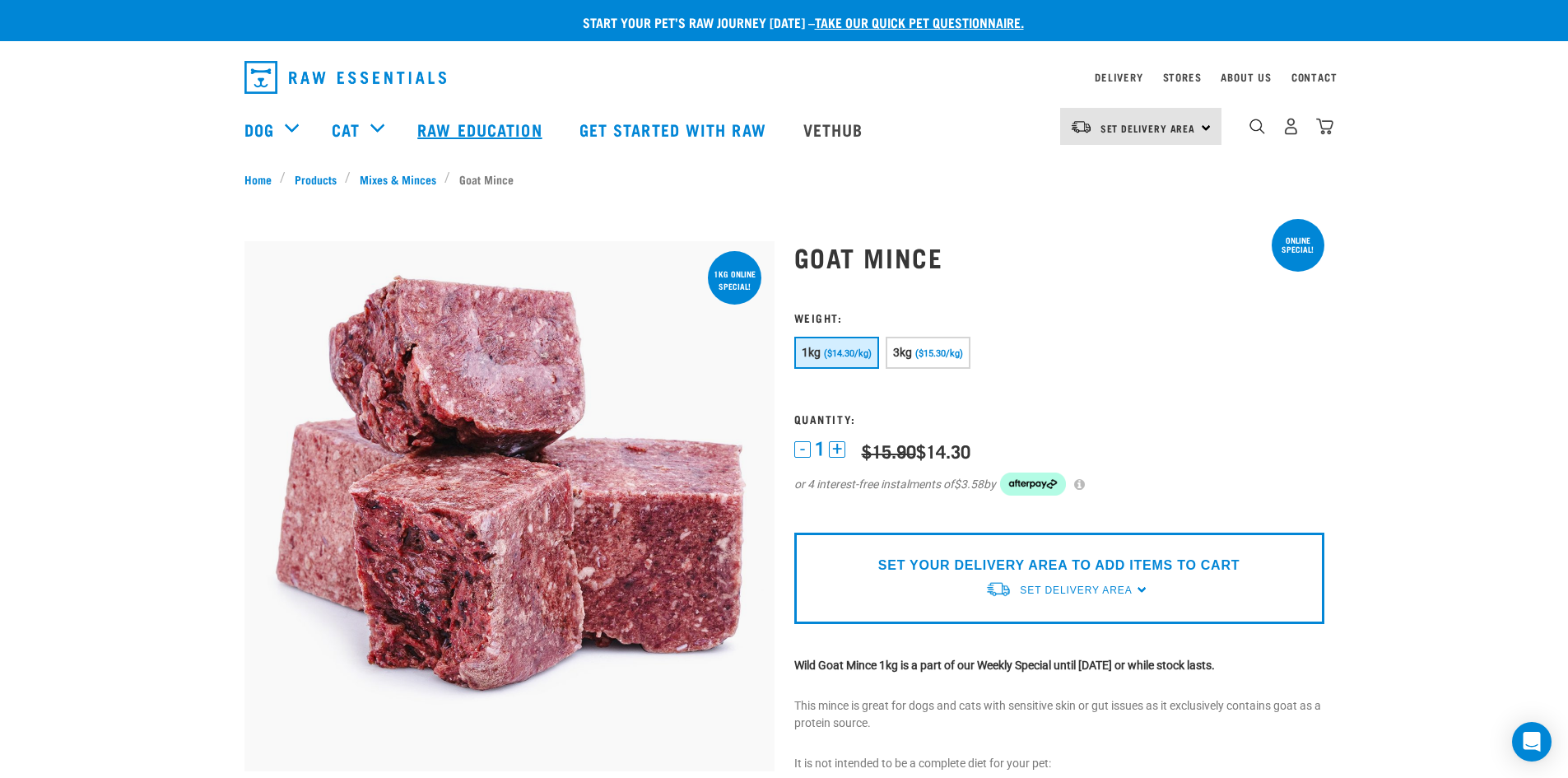
click at [496, 130] on link "Raw Education" at bounding box center [482, 129] width 162 height 66
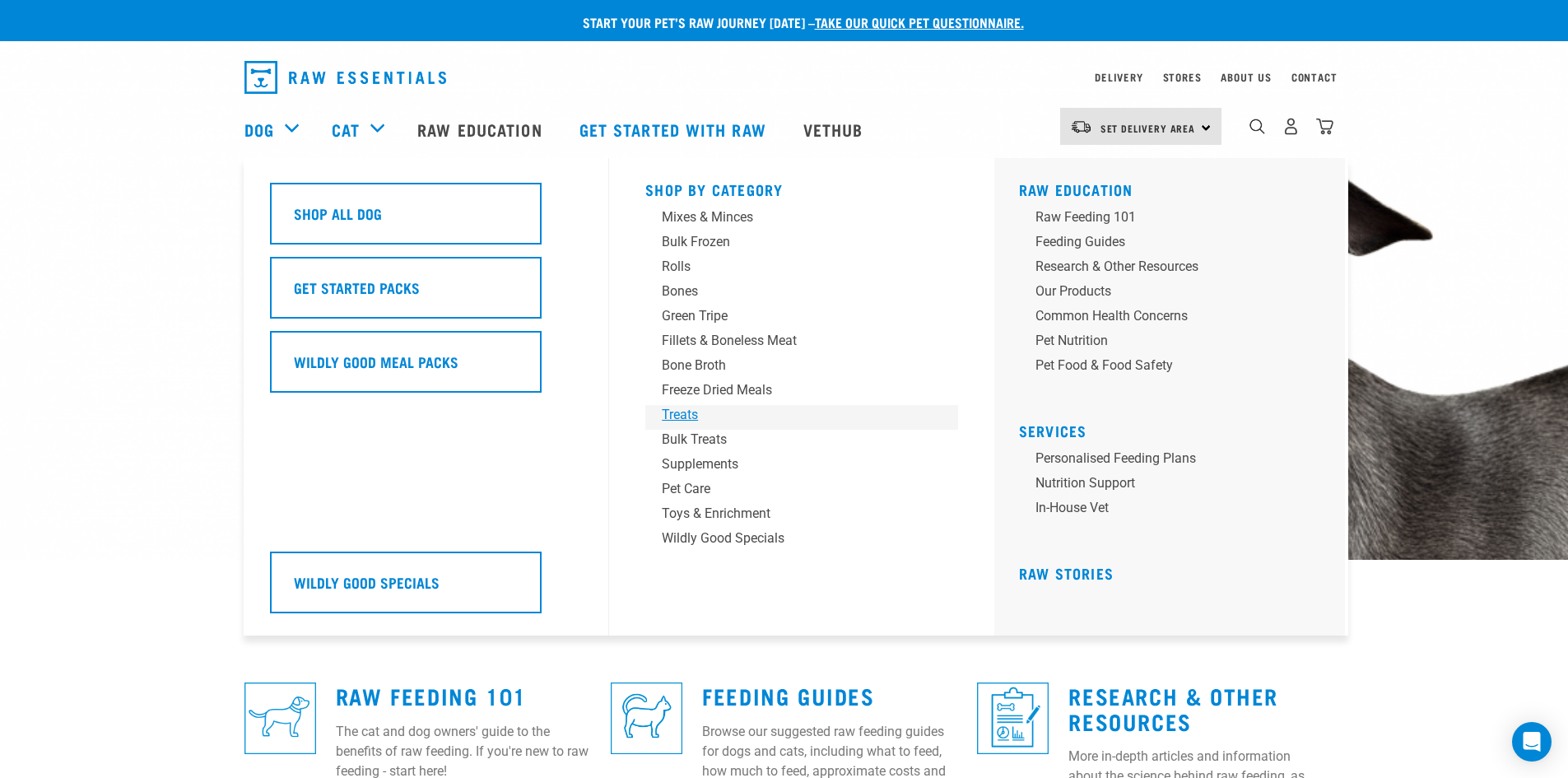
click at [684, 417] on div "Treats" at bounding box center [790, 415] width 257 height 20
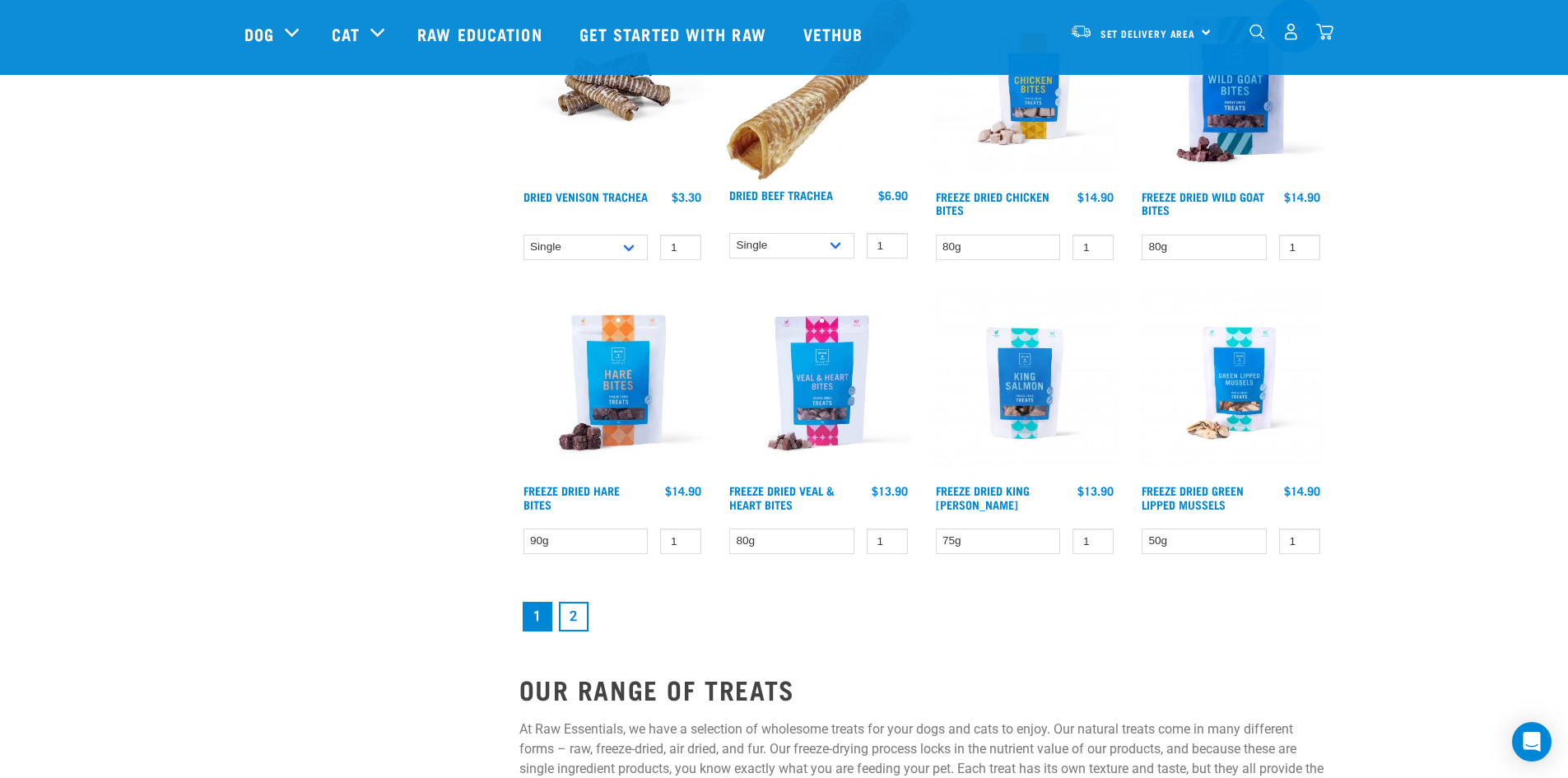
scroll to position [1977, 0]
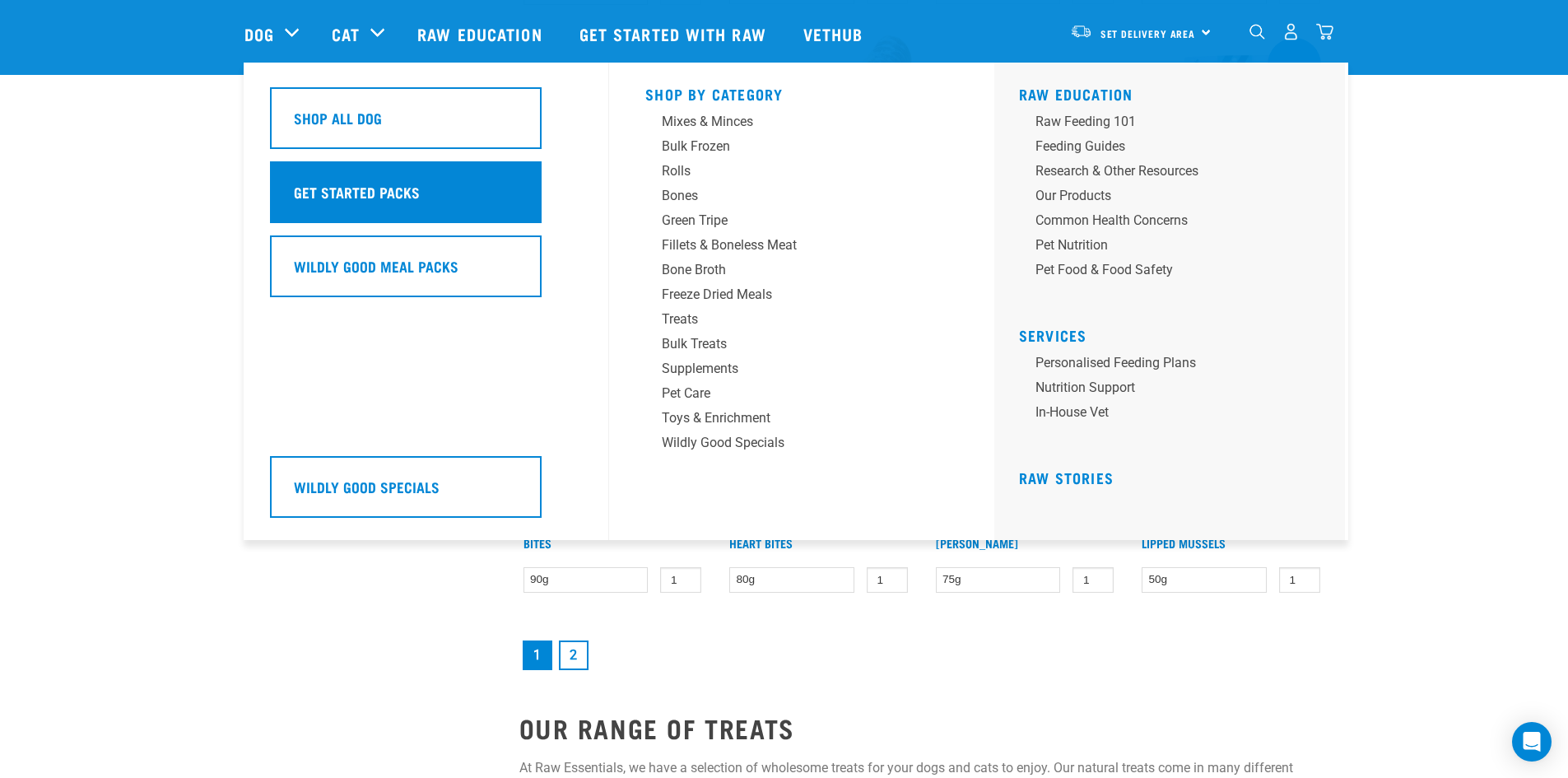
click at [412, 207] on div "Get Started Packs" at bounding box center [406, 192] width 272 height 61
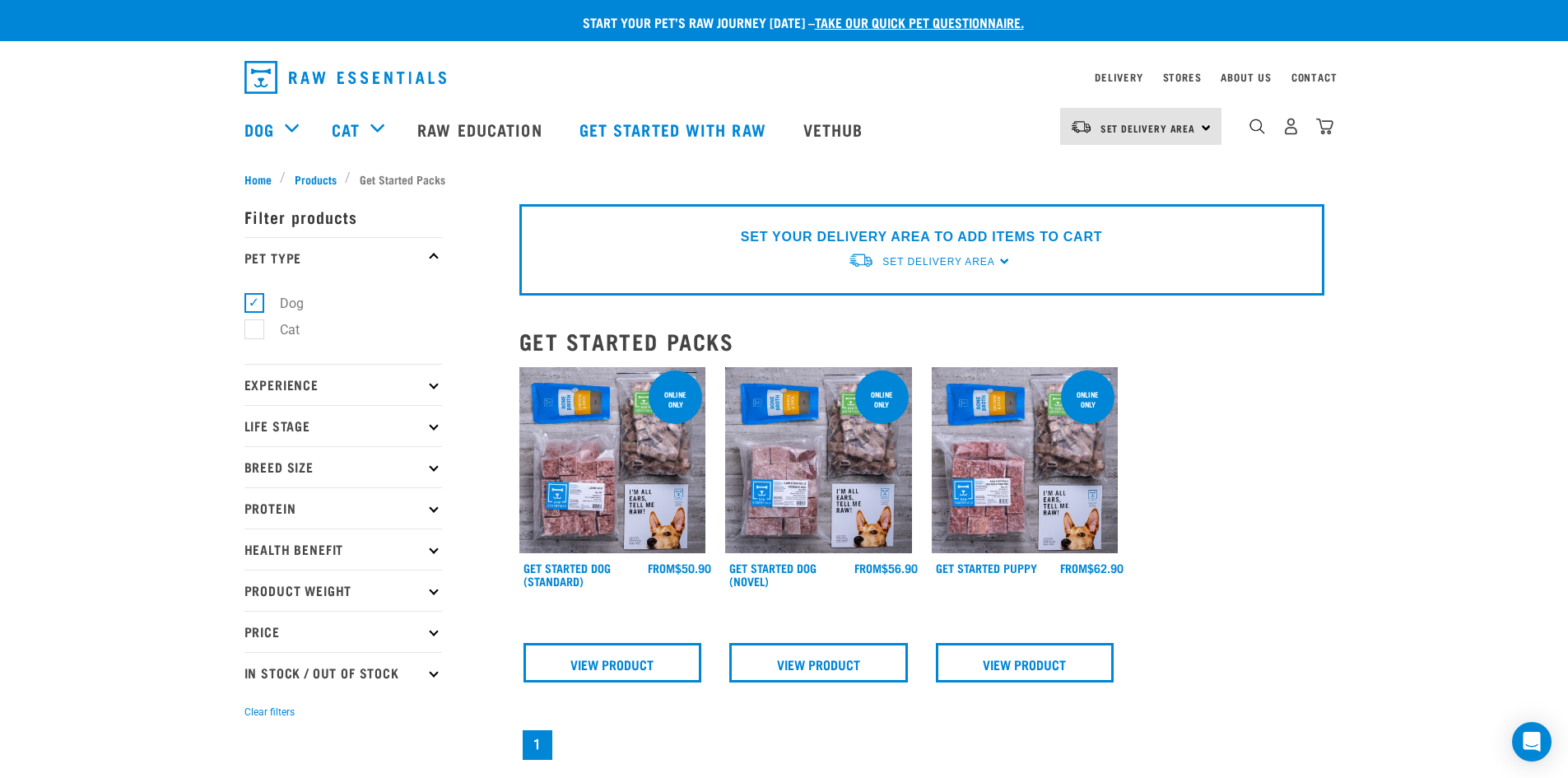
click at [315, 178] on div "× Filter products Pet Type Dog Cat Experience New Raw Feeder Experienced Raw Fe…" at bounding box center [372, 598] width 275 height 839
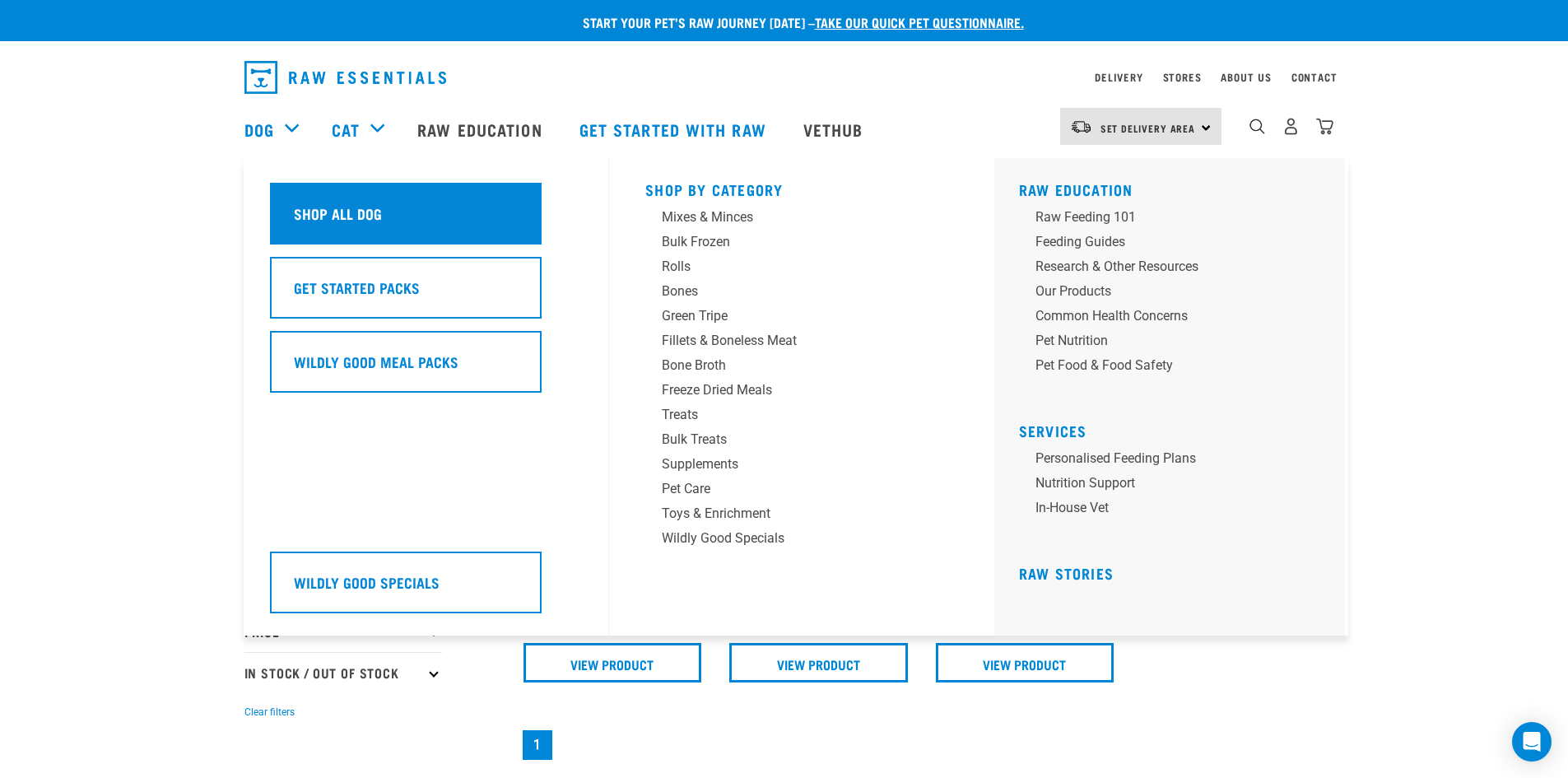
click at [396, 229] on div "Shop All Dog" at bounding box center [406, 213] width 272 height 61
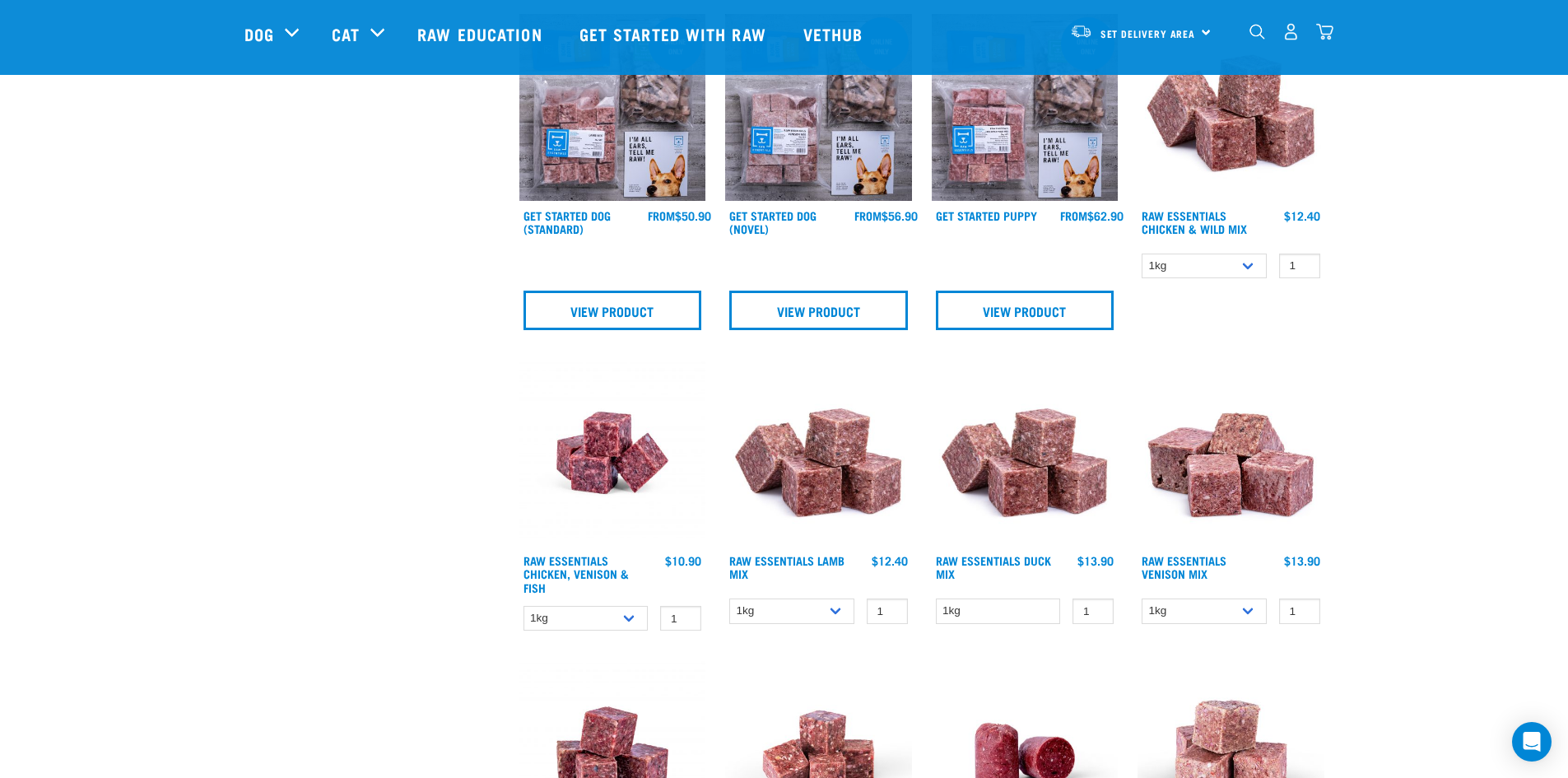
scroll to position [906, 0]
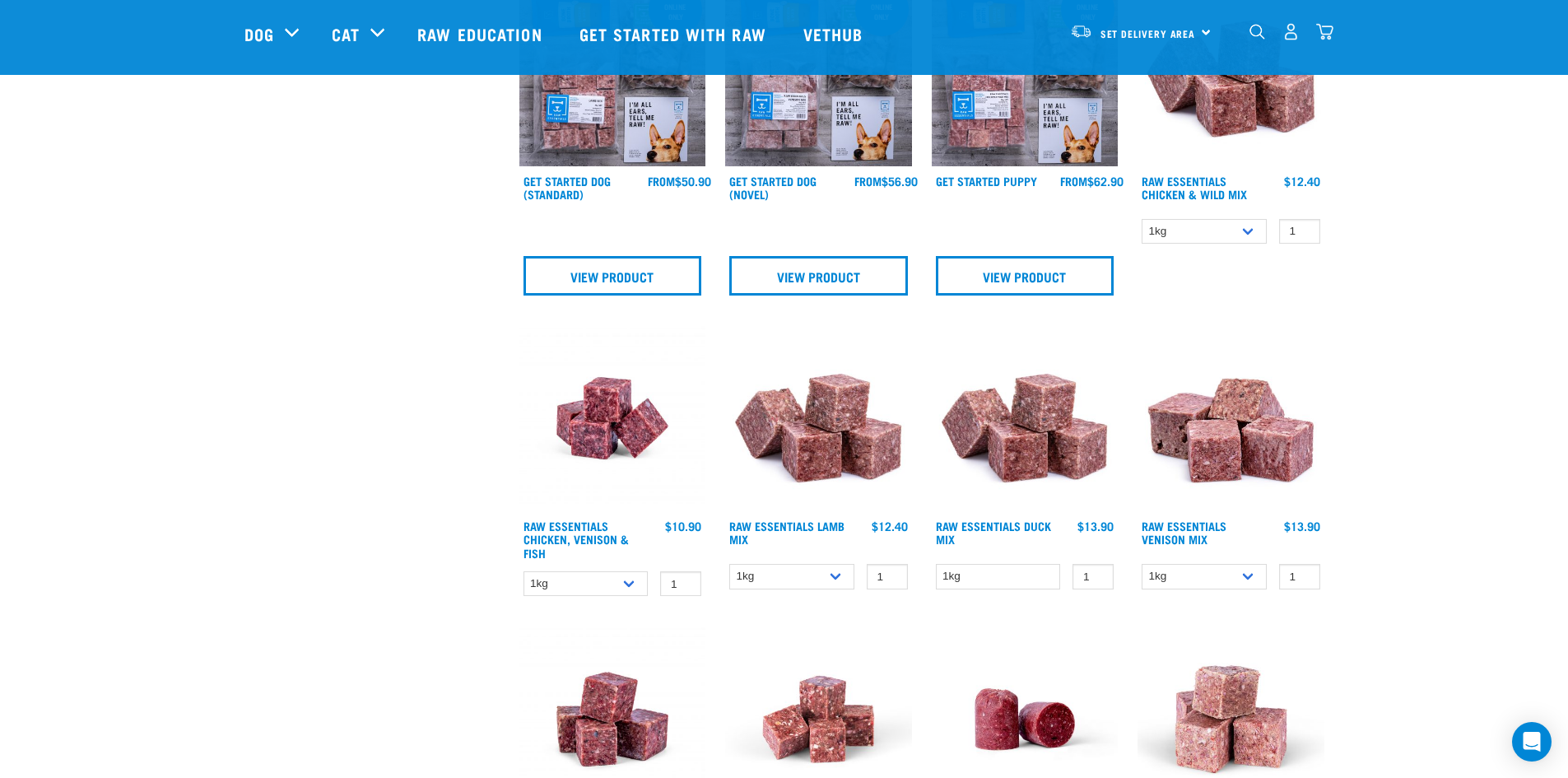
click at [1020, 451] on img at bounding box center [1025, 419] width 187 height 187
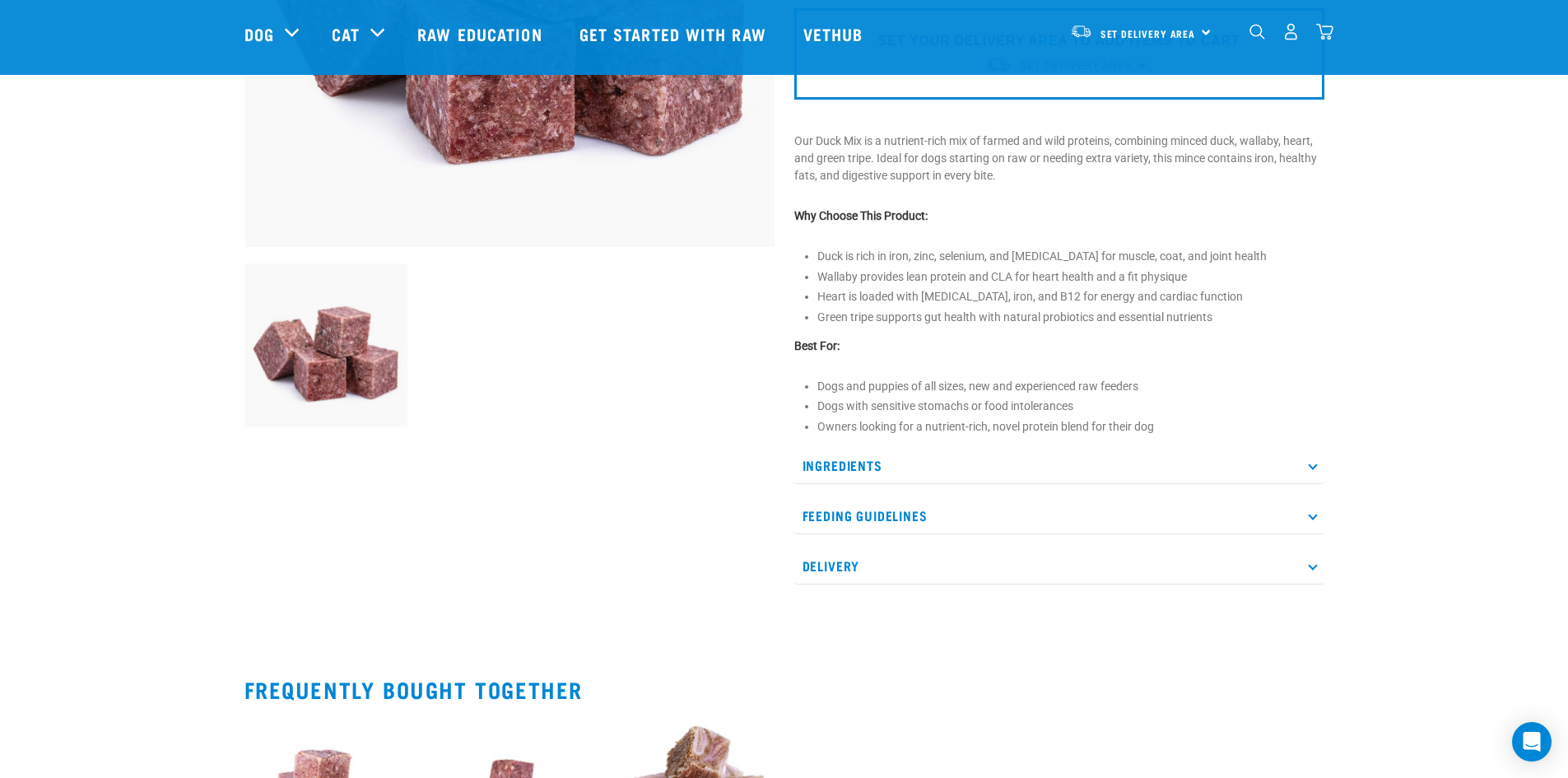
scroll to position [412, 0]
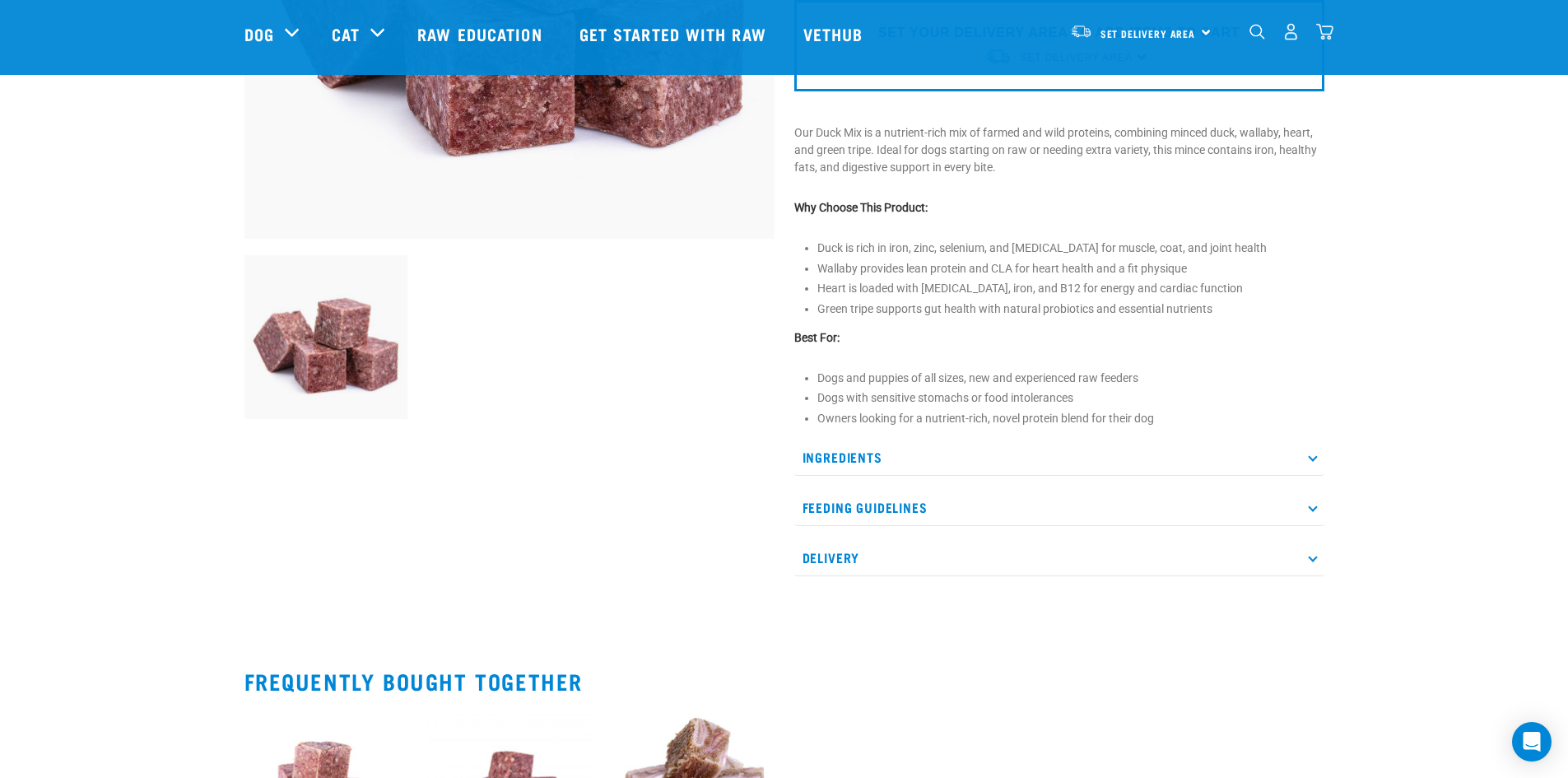
click at [1310, 460] on icon at bounding box center [1313, 456] width 9 height 9
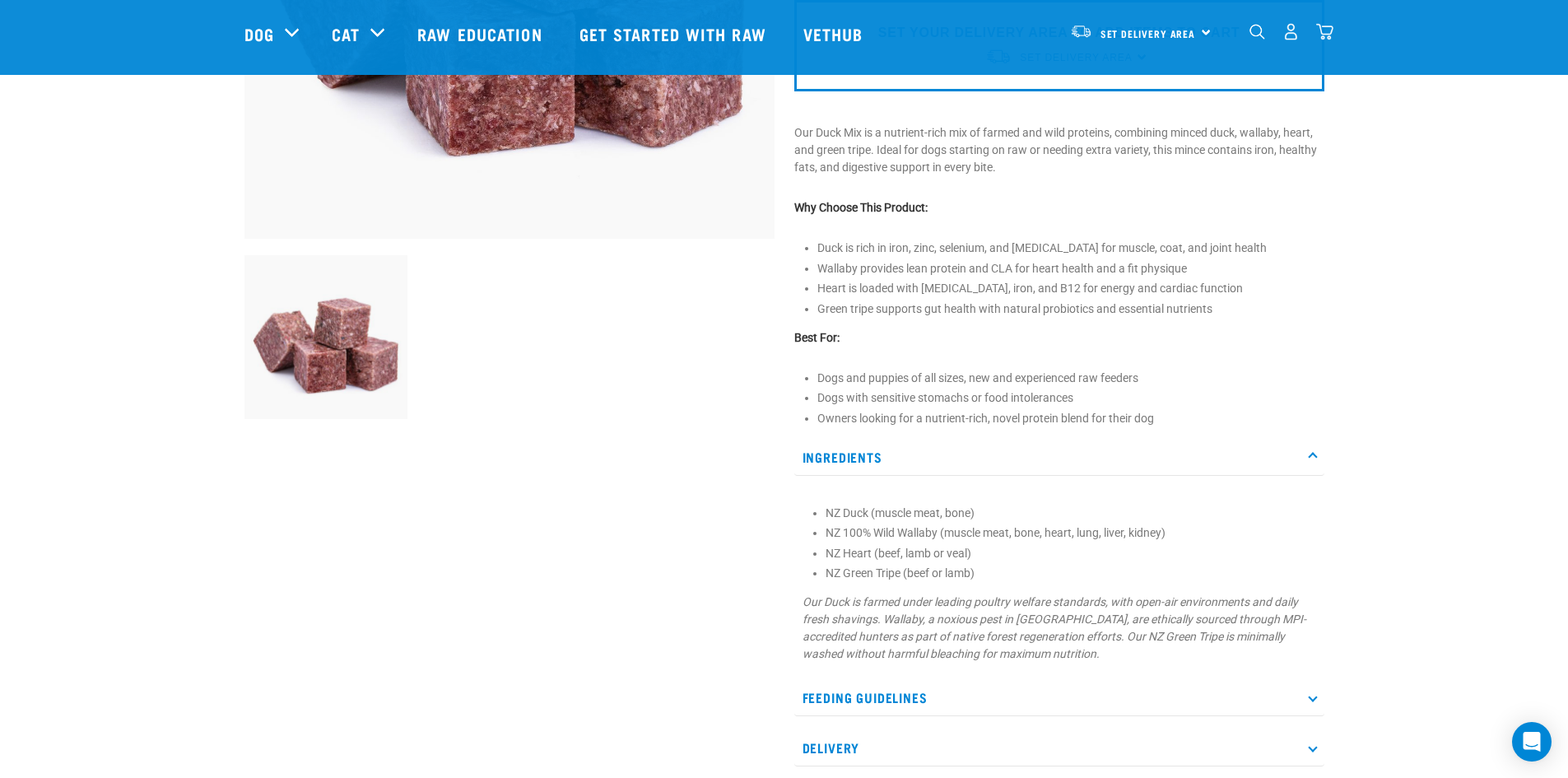
click at [1310, 460] on icon at bounding box center [1313, 456] width 9 height 9
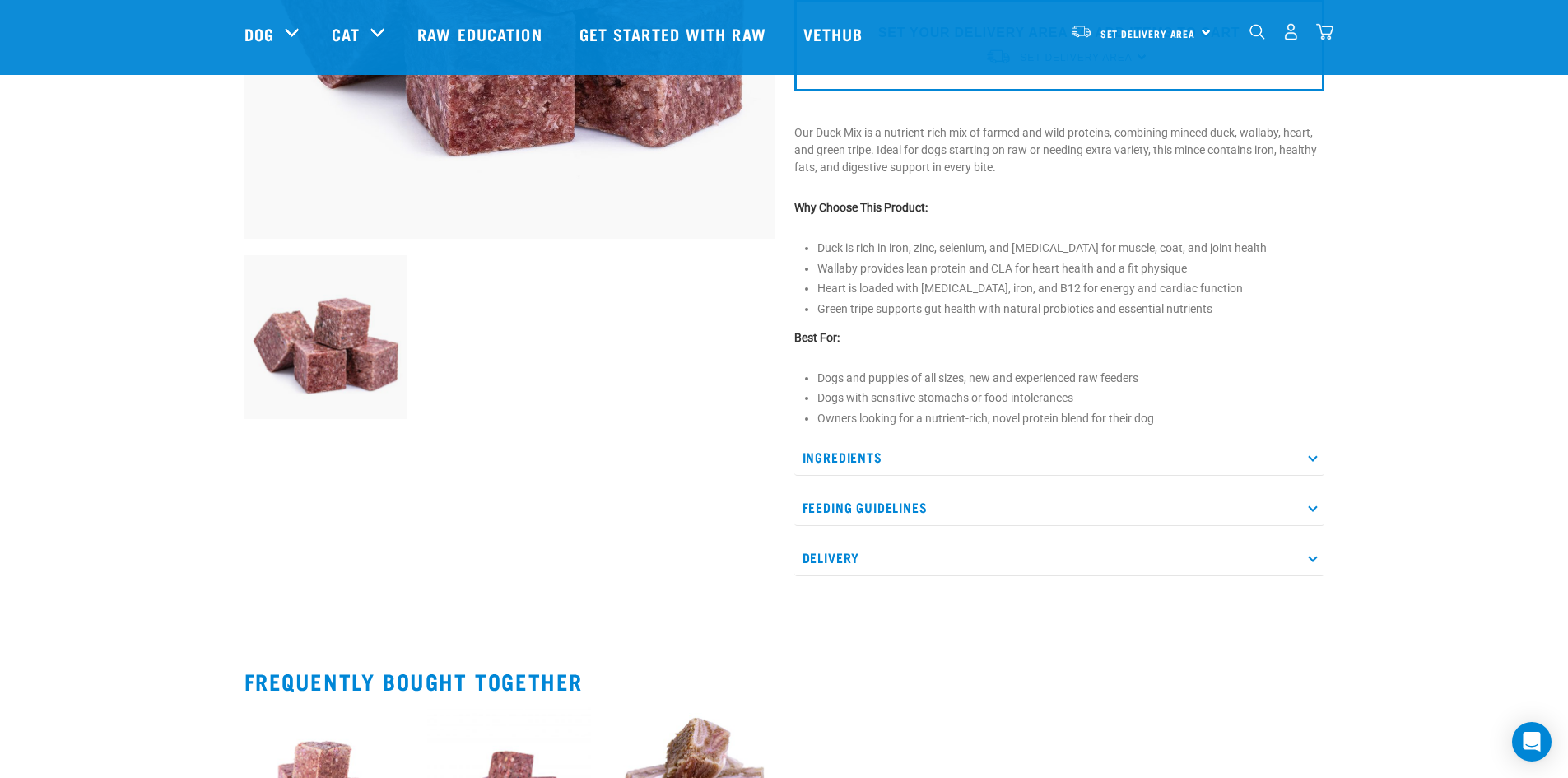
click at [1310, 461] on p "Ingredients" at bounding box center [1060, 458] width 530 height 37
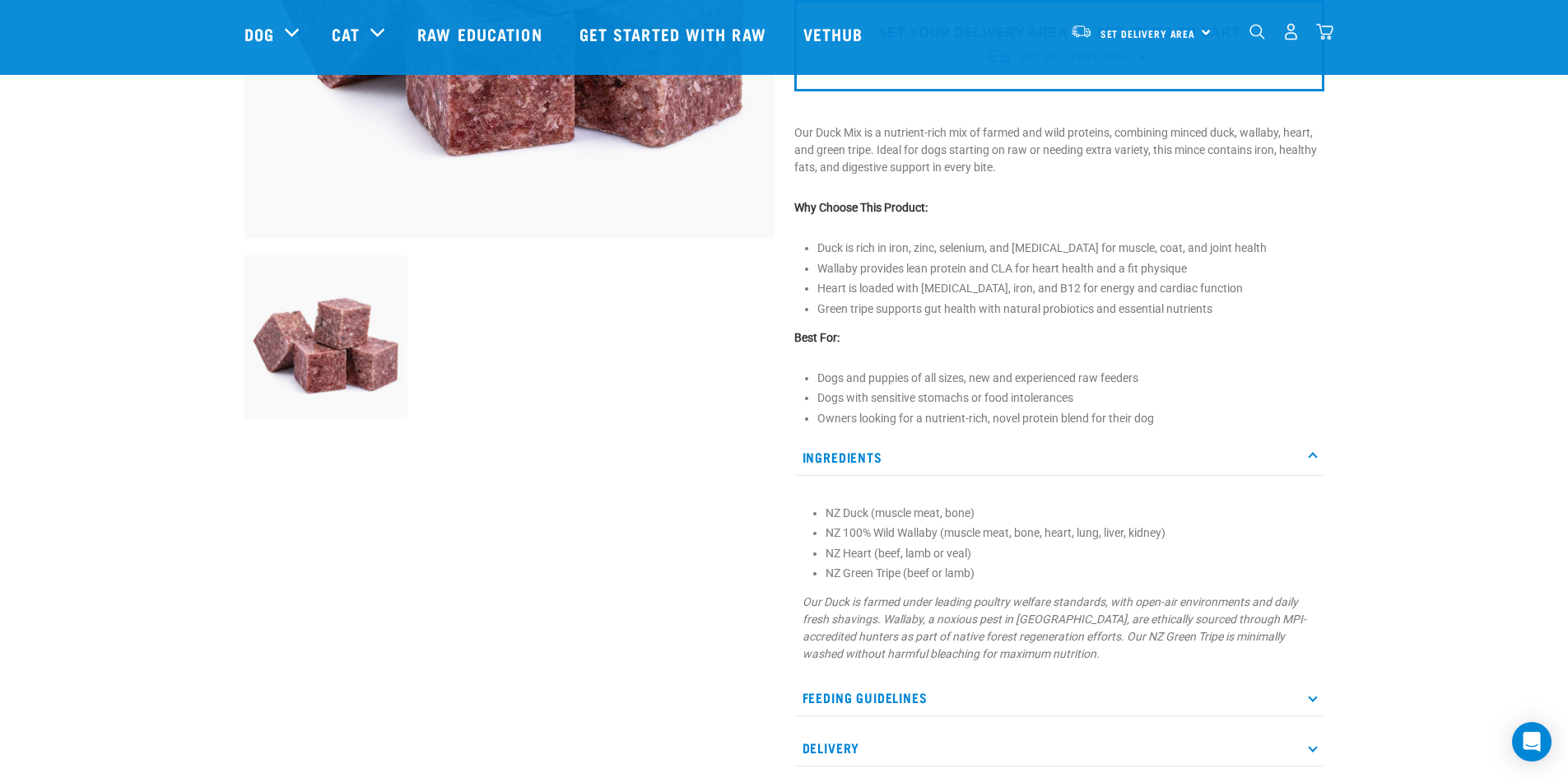
click at [1310, 461] on p "Ingredients" at bounding box center [1060, 458] width 530 height 37
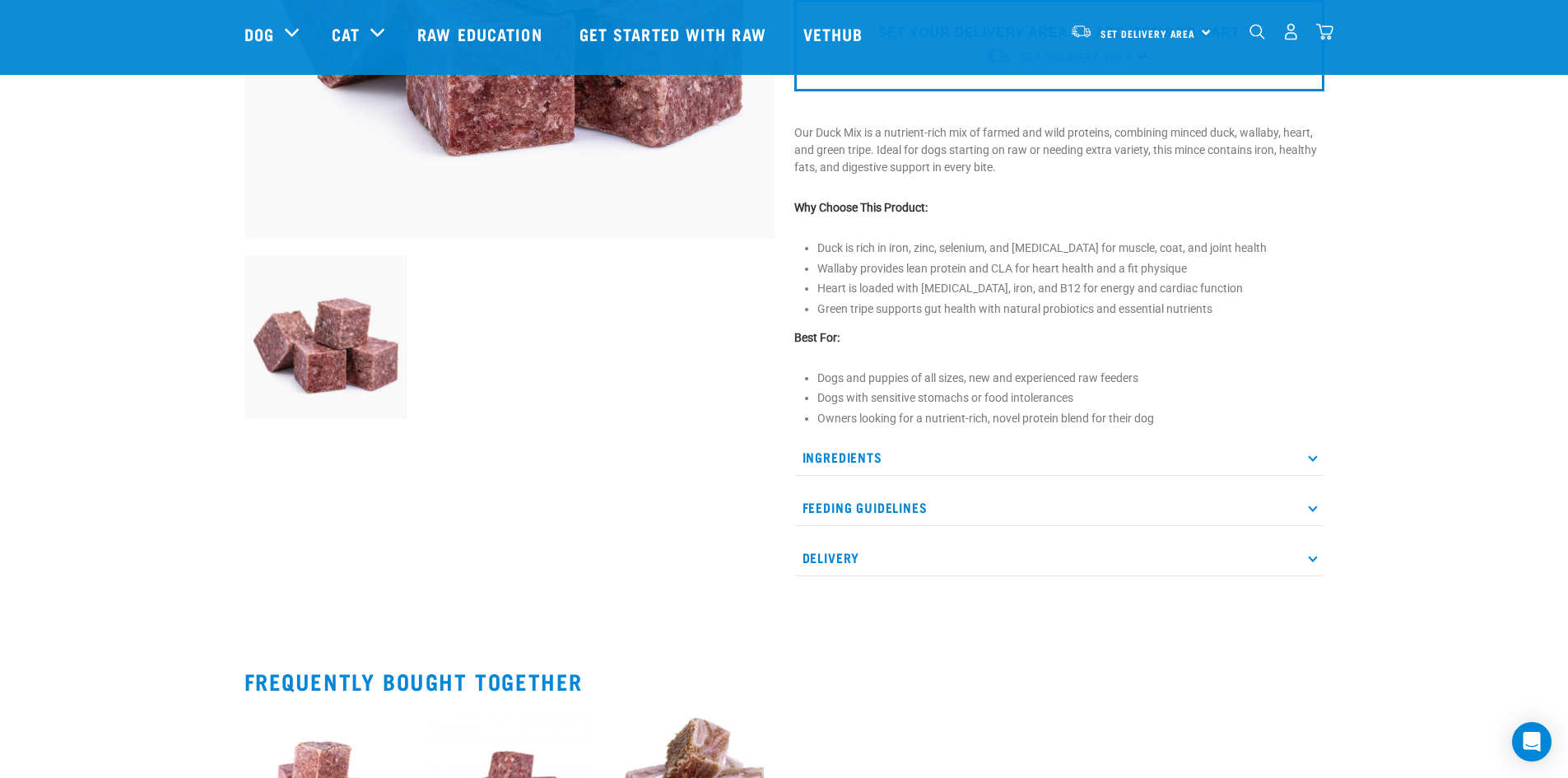
click at [1309, 517] on p "Feeding Guidelines" at bounding box center [1060, 508] width 530 height 37
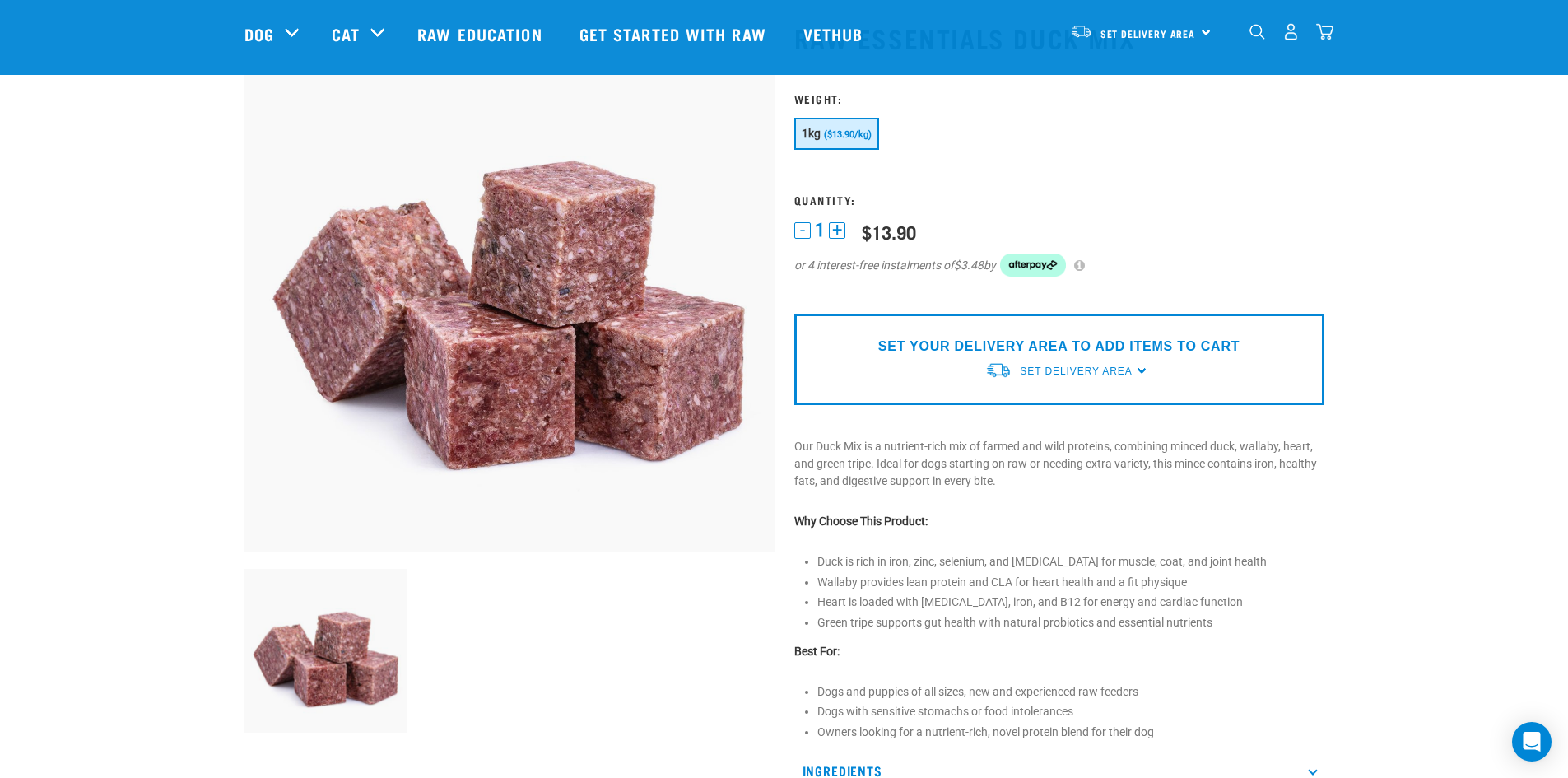
scroll to position [0, 0]
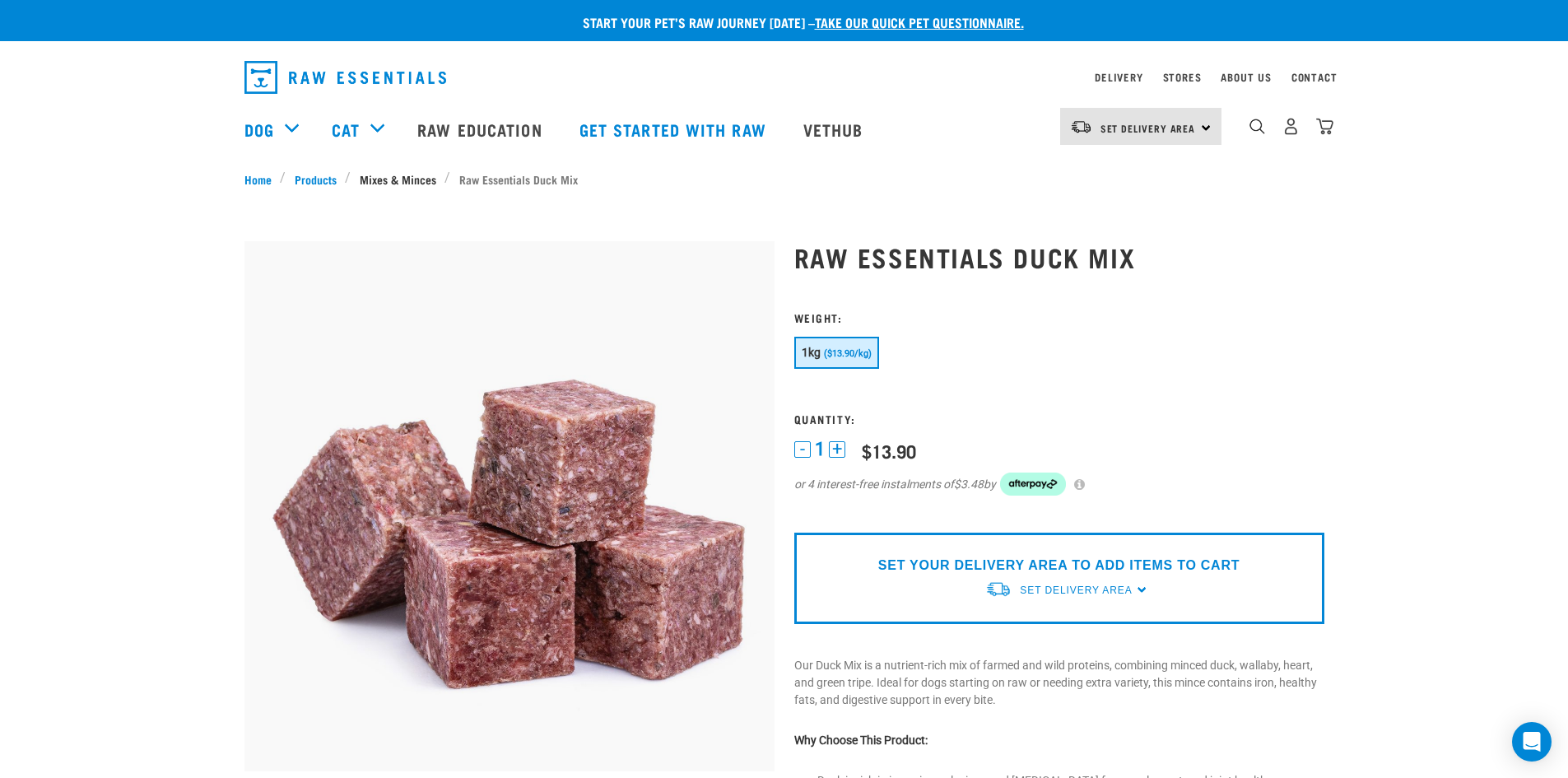
click at [418, 179] on link "Mixes & Minces" at bounding box center [398, 179] width 94 height 17
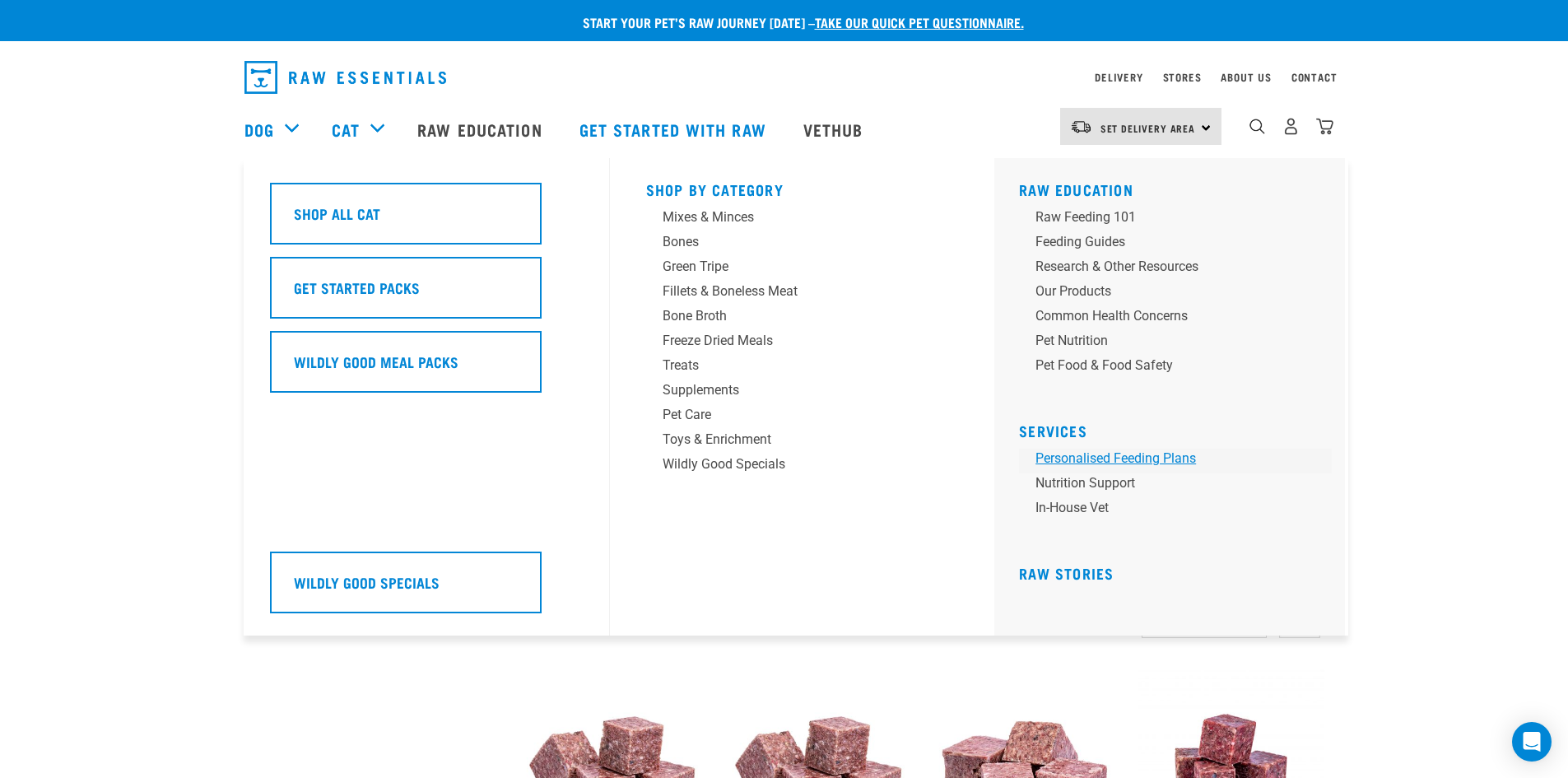
click at [1114, 457] on link "Personalised Feeding Plans" at bounding box center [1176, 461] width 313 height 25
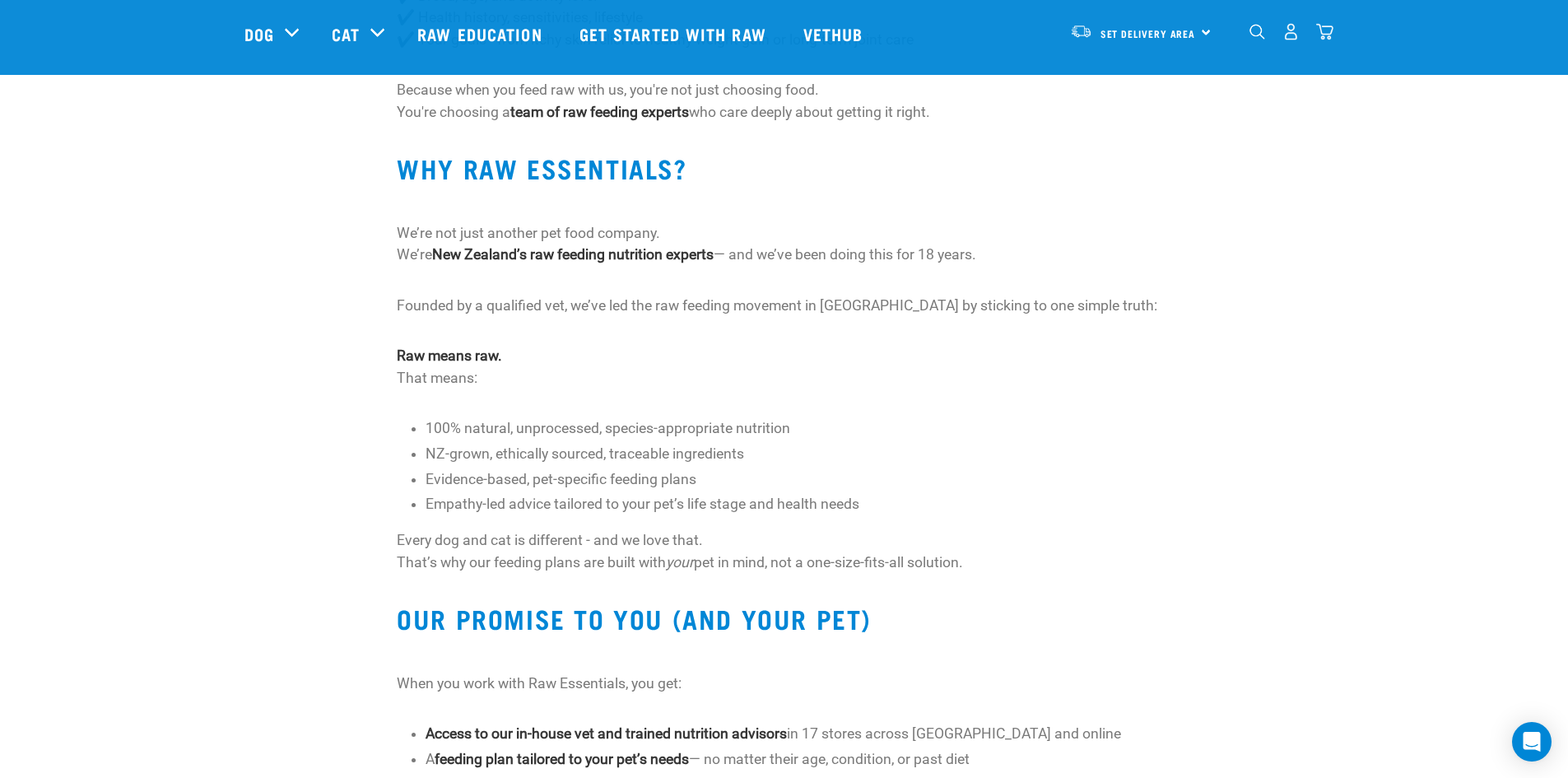
scroll to position [622, 0]
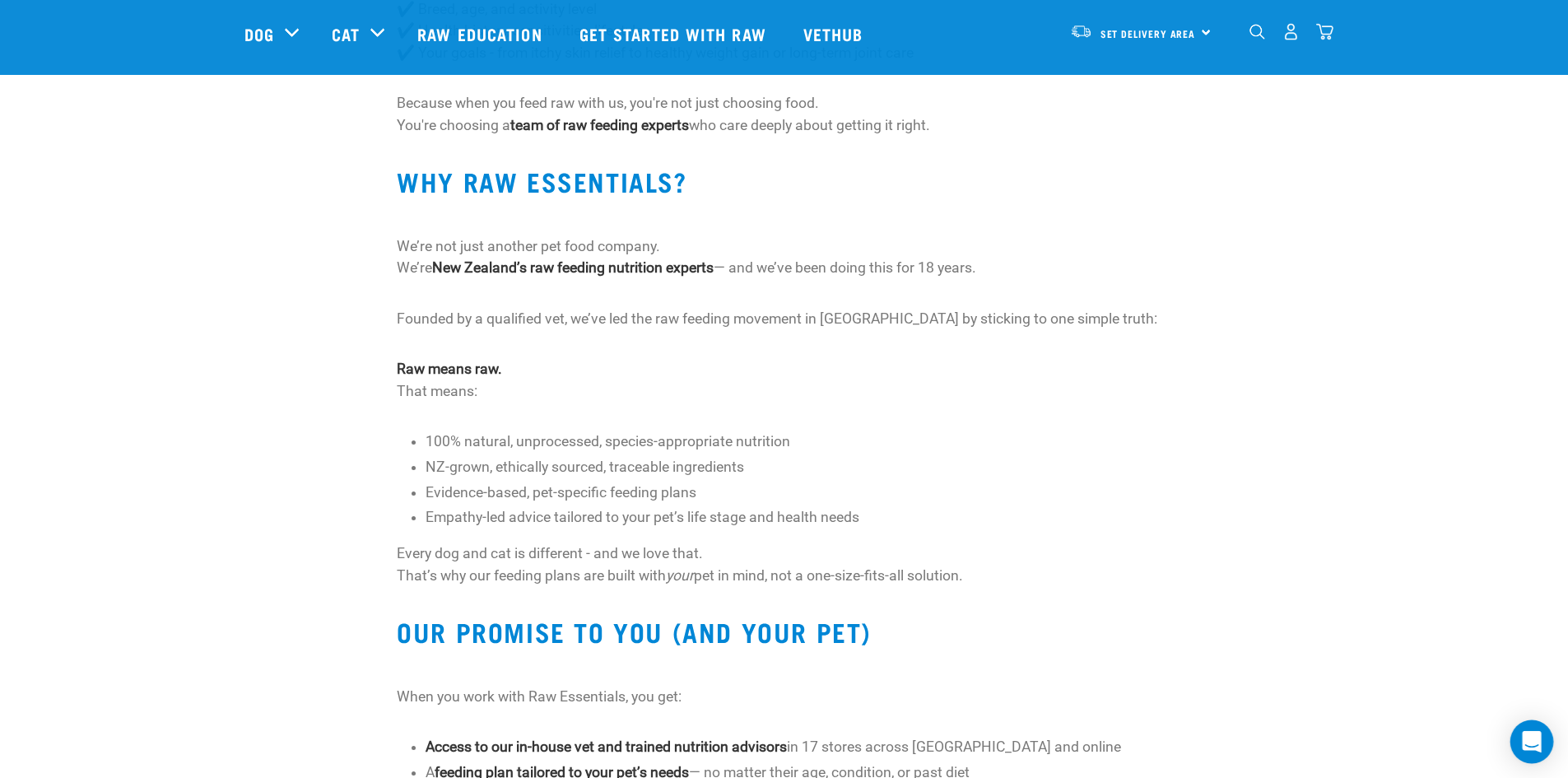
click at [1534, 746] on icon "Open Intercom Messenger" at bounding box center [1532, 742] width 21 height 21
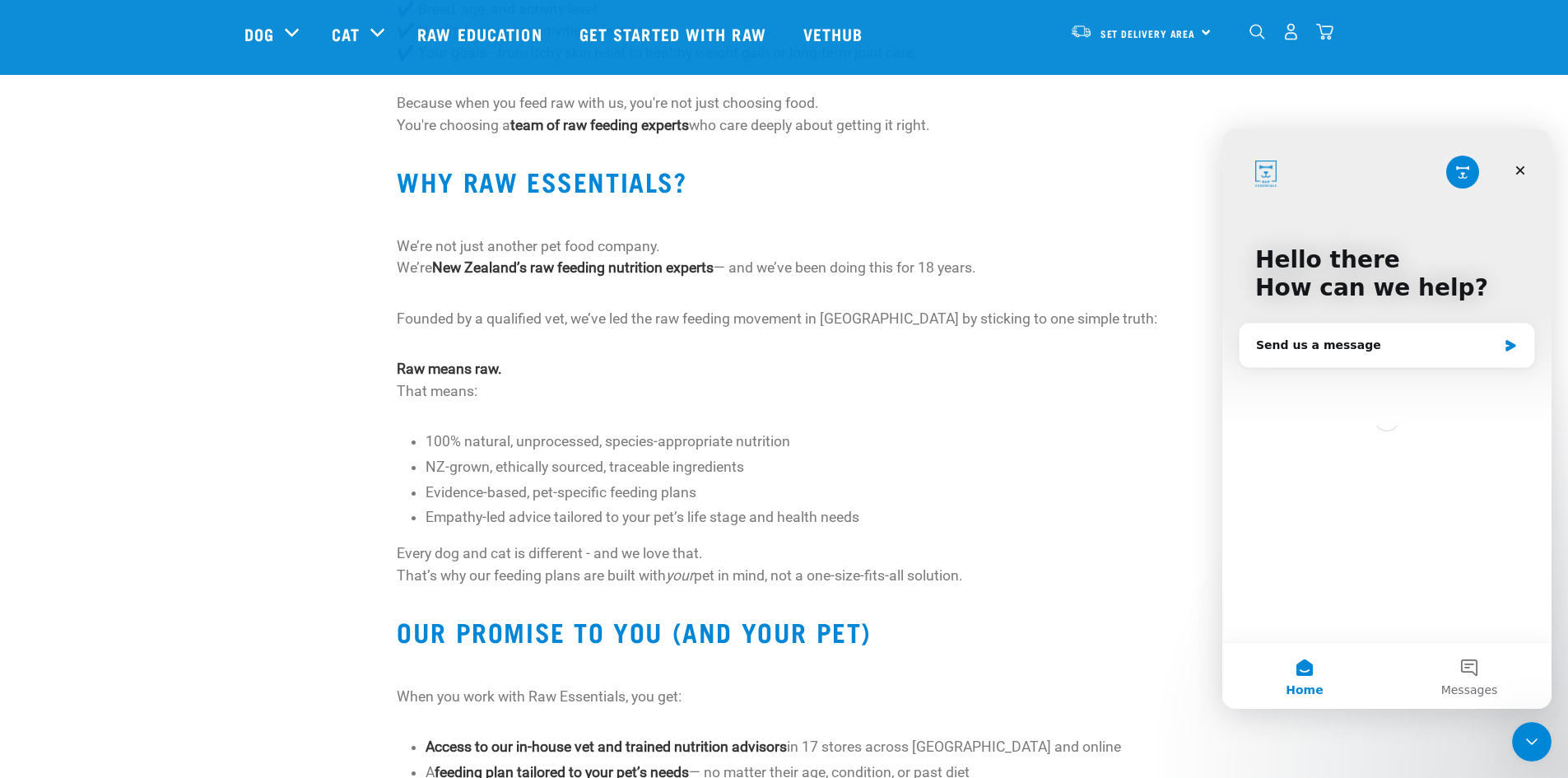
scroll to position [0, 0]
click at [1380, 352] on div "Send us a message" at bounding box center [1376, 345] width 241 height 17
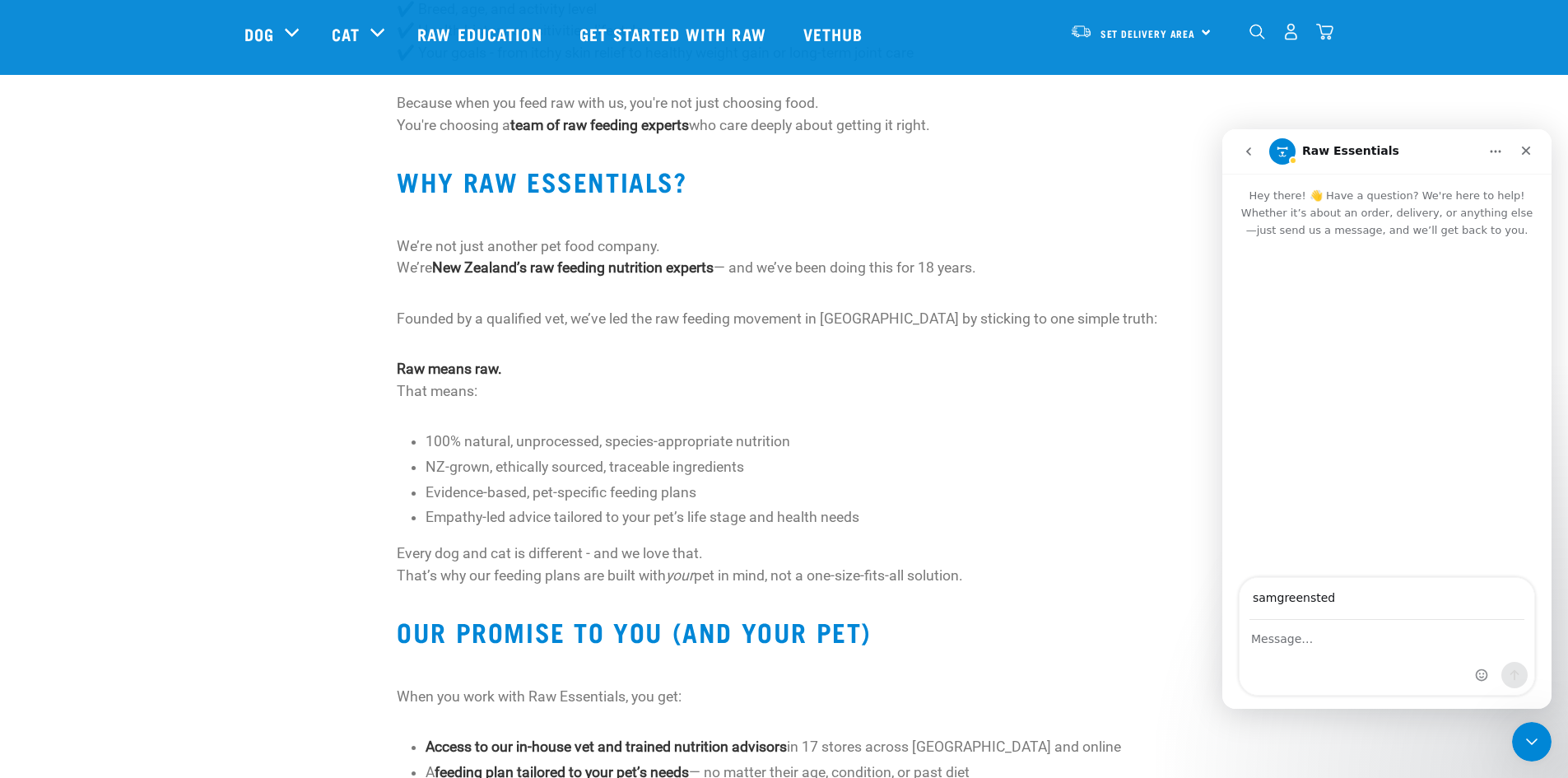
type input "samgreensted@gmail.com"
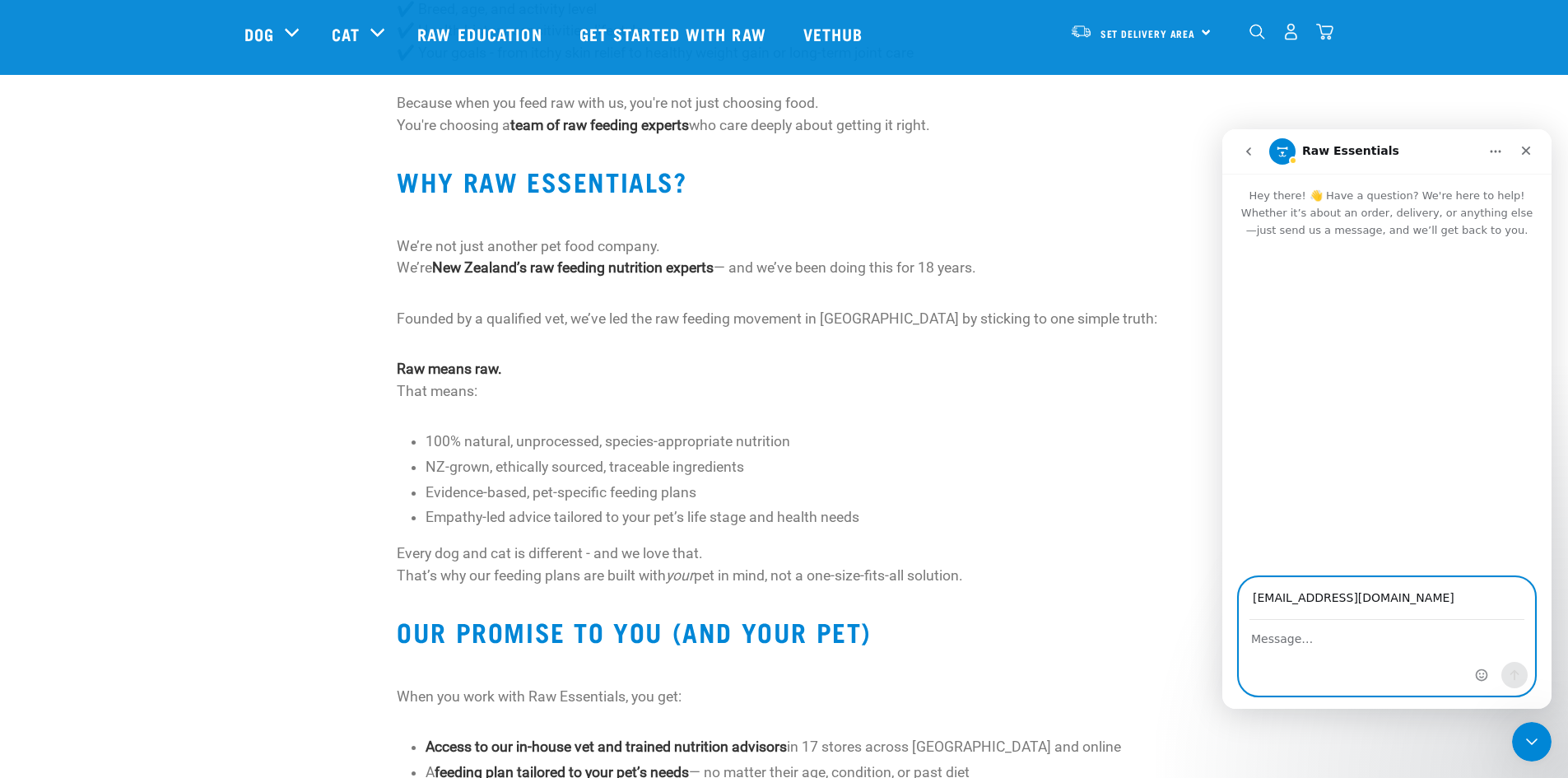
click at [1352, 646] on textarea "Message…" at bounding box center [1388, 634] width 295 height 28
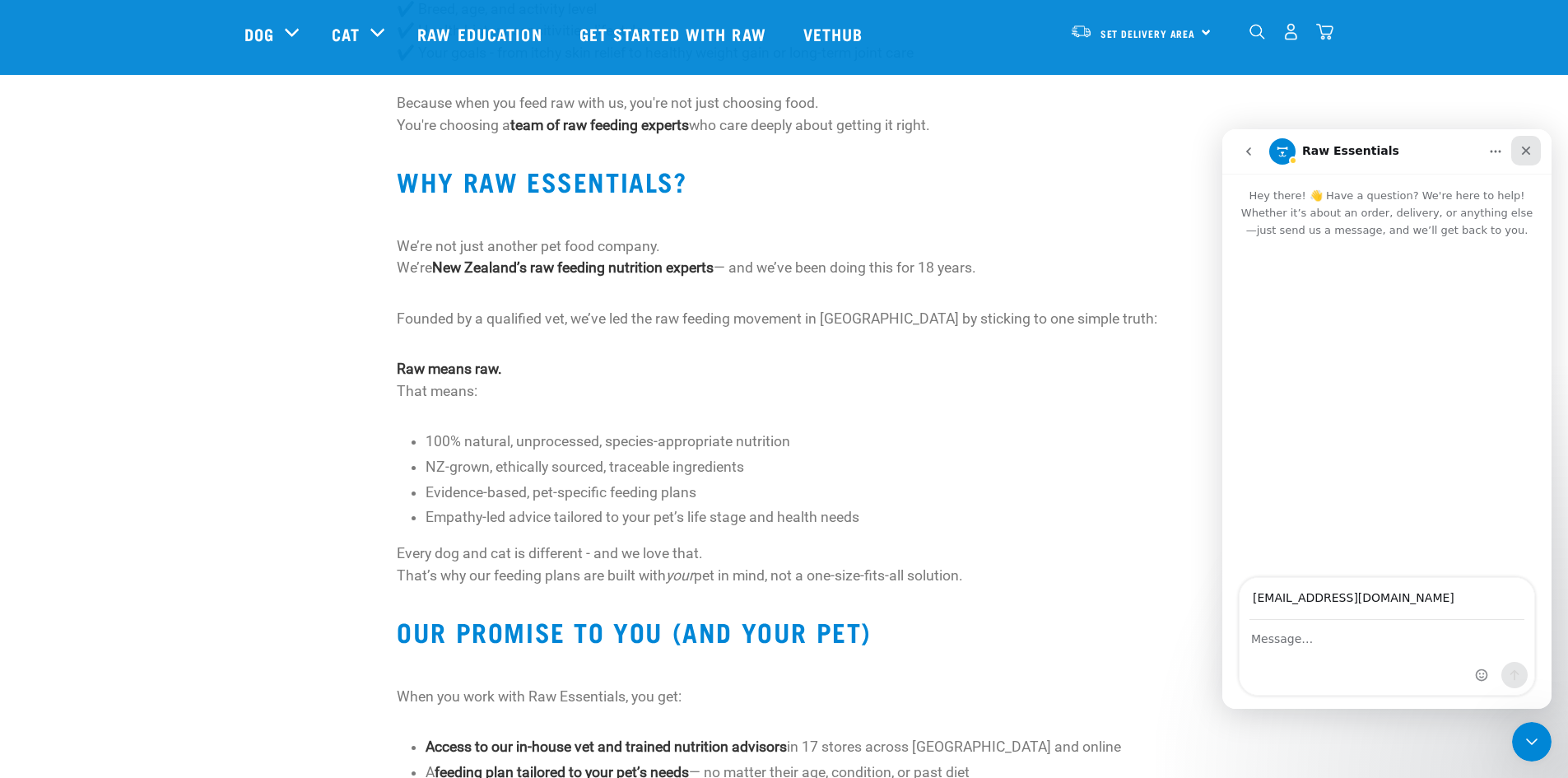
click at [1521, 149] on icon "Close" at bounding box center [1526, 150] width 13 height 13
